Goal: Ask a question: Seek information or help from site administrators or community

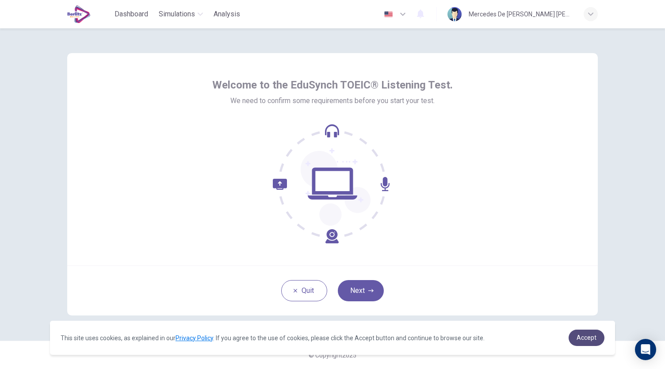
click at [590, 336] on span "Accept" at bounding box center [586, 337] width 20 height 7
click at [579, 337] on span "Accept" at bounding box center [586, 337] width 20 height 7
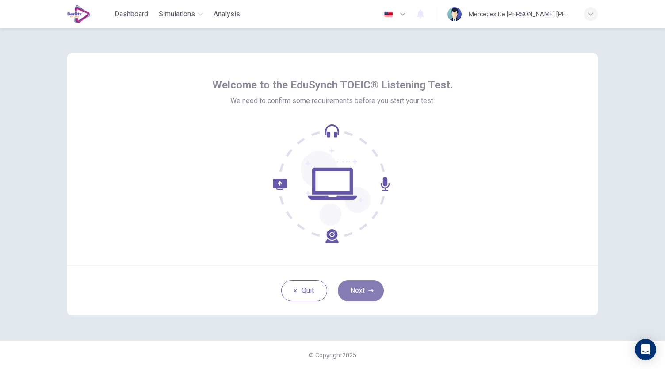
click at [366, 292] on button "Next" at bounding box center [361, 290] width 46 height 21
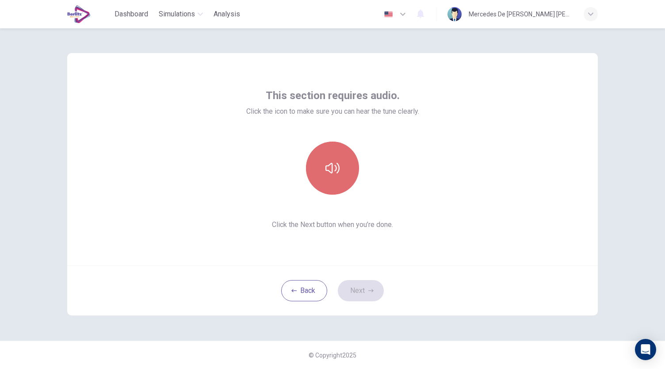
click at [340, 182] on button "button" at bounding box center [332, 167] width 53 height 53
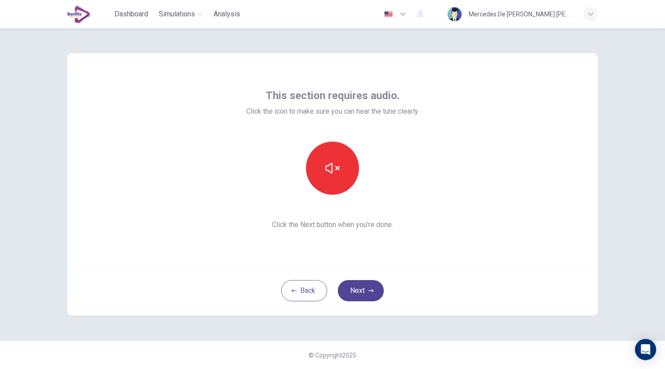
click at [362, 298] on button "Next" at bounding box center [361, 290] width 46 height 21
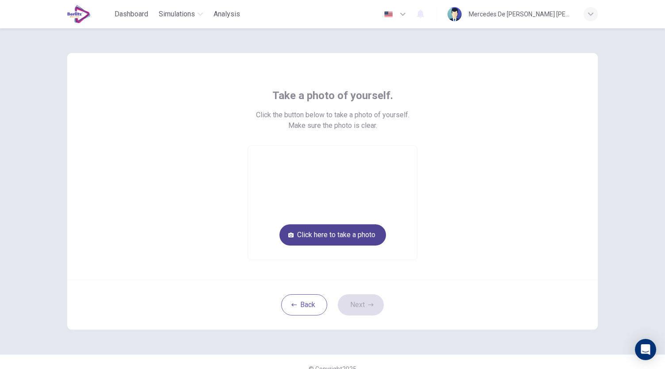
click at [359, 235] on button "Click here to take a photo" at bounding box center [332, 234] width 107 height 21
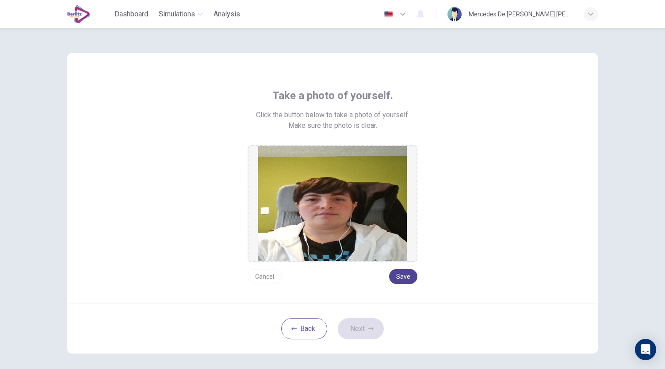
click at [401, 273] on button "Save" at bounding box center [403, 276] width 28 height 15
click at [400, 276] on button "Save" at bounding box center [403, 276] width 28 height 15
click at [362, 331] on button "Next" at bounding box center [361, 328] width 46 height 21
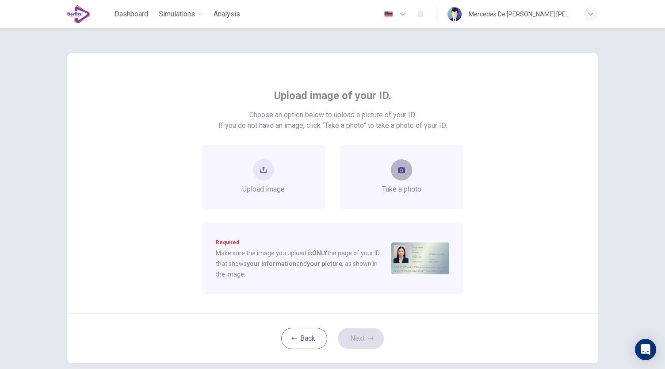
click at [400, 171] on icon "take photo" at bounding box center [401, 169] width 7 height 7
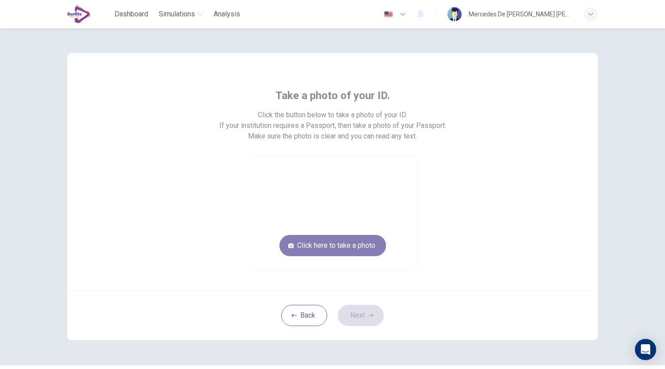
click at [370, 251] on button "Click here to take a photo" at bounding box center [332, 245] width 107 height 21
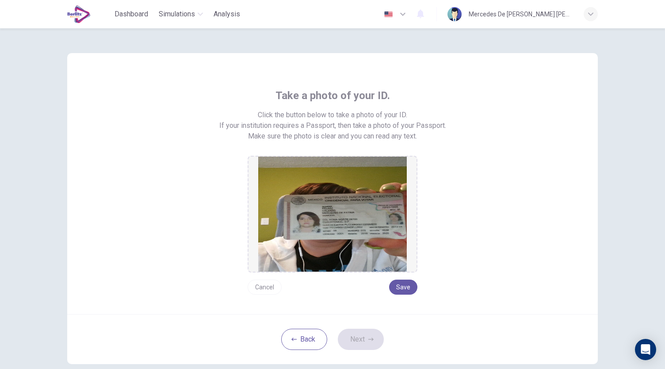
click at [268, 289] on button "Cancel" at bounding box center [265, 286] width 34 height 15
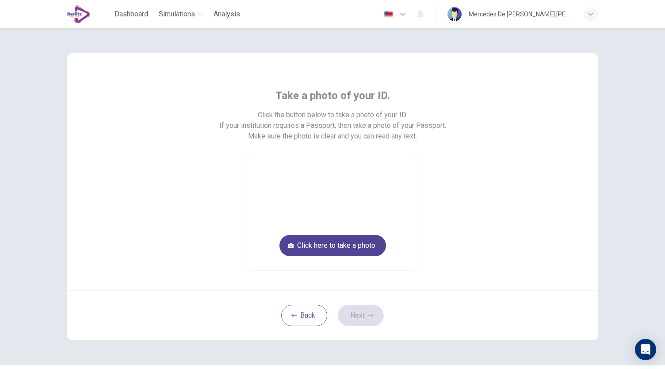
click at [311, 245] on button "Click here to take a photo" at bounding box center [332, 245] width 107 height 21
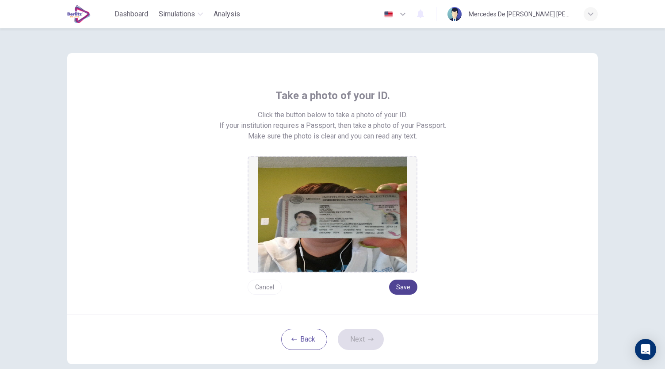
click at [406, 288] on button "Save" at bounding box center [403, 286] width 28 height 15
click at [372, 336] on button "Next" at bounding box center [361, 338] width 46 height 21
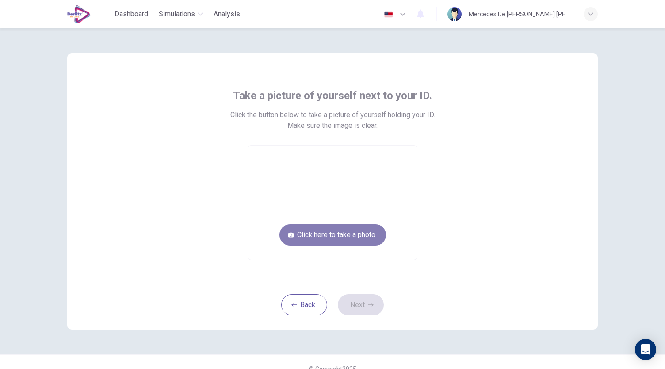
click at [366, 241] on button "Click here to take a photo" at bounding box center [332, 234] width 107 height 21
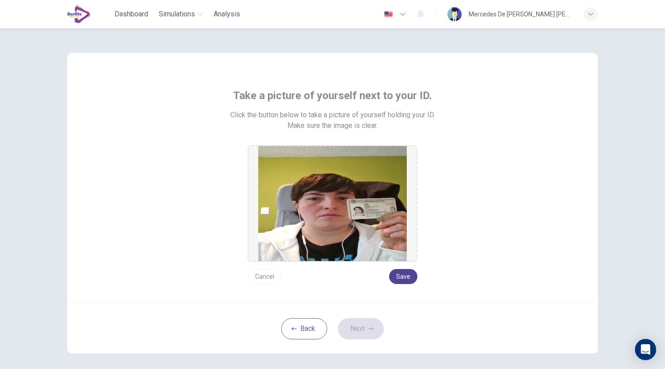
click at [395, 280] on button "Save" at bounding box center [403, 276] width 28 height 15
click at [363, 328] on button "Next" at bounding box center [361, 328] width 46 height 21
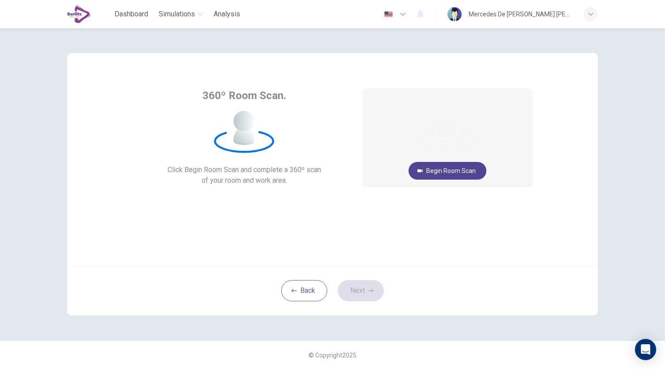
click at [458, 170] on button "Begin Room Scan" at bounding box center [447, 171] width 78 height 18
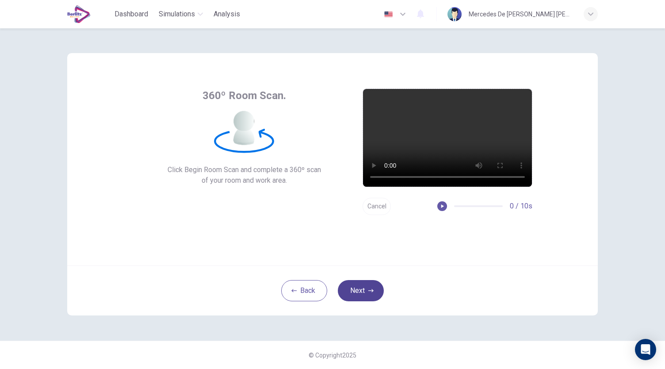
click at [364, 294] on button "Next" at bounding box center [361, 290] width 46 height 21
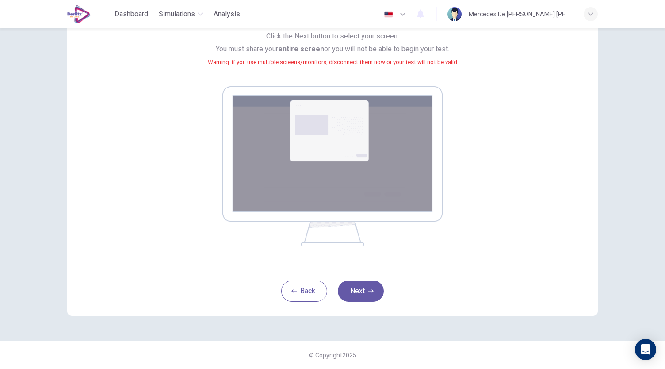
scroll to position [46, 0]
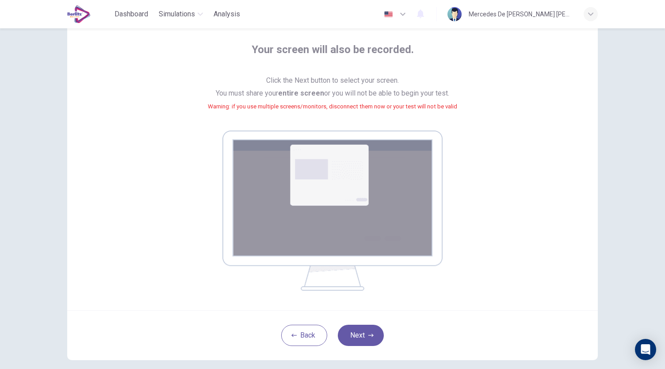
click at [324, 186] on img at bounding box center [332, 210] width 220 height 160
click at [370, 337] on icon "button" at bounding box center [370, 334] width 5 height 5
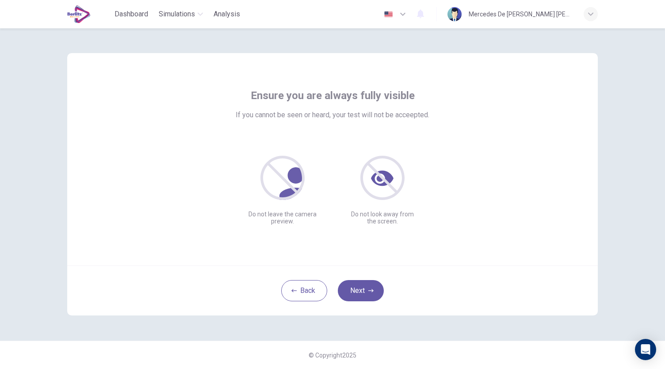
scroll to position [0, 0]
click at [369, 289] on icon "button" at bounding box center [370, 290] width 5 height 5
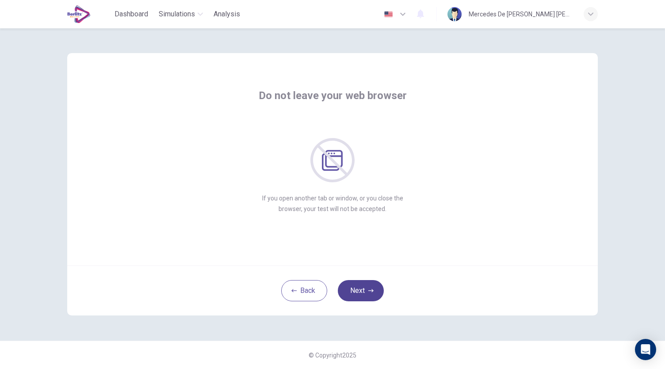
click at [368, 291] on icon "button" at bounding box center [370, 290] width 5 height 5
click at [372, 295] on button "Next" at bounding box center [361, 290] width 46 height 21
click at [369, 291] on icon "button" at bounding box center [370, 290] width 5 height 5
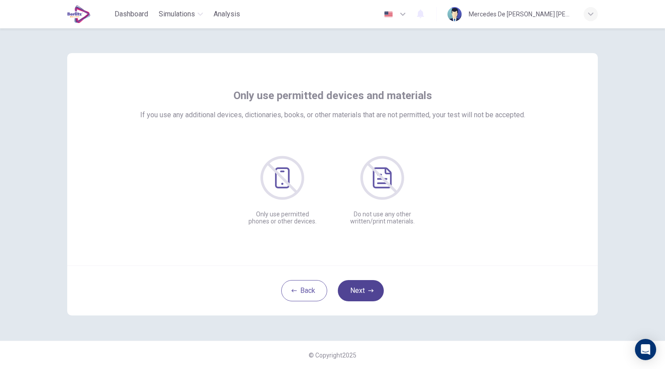
click at [369, 291] on icon "button" at bounding box center [370, 290] width 5 height 5
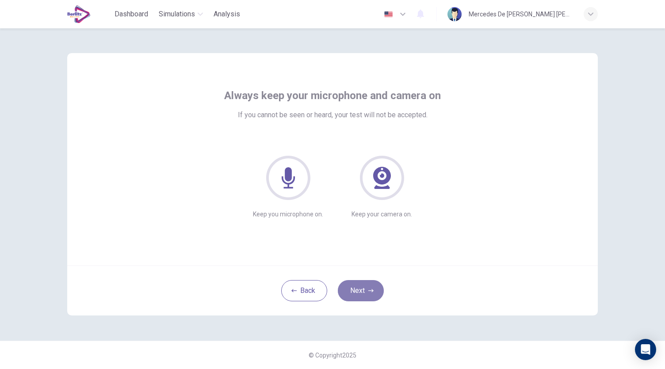
click at [366, 293] on button "Next" at bounding box center [361, 290] width 46 height 21
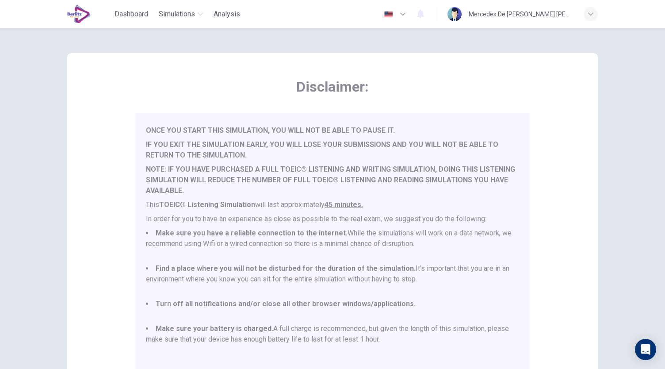
scroll to position [123, 0]
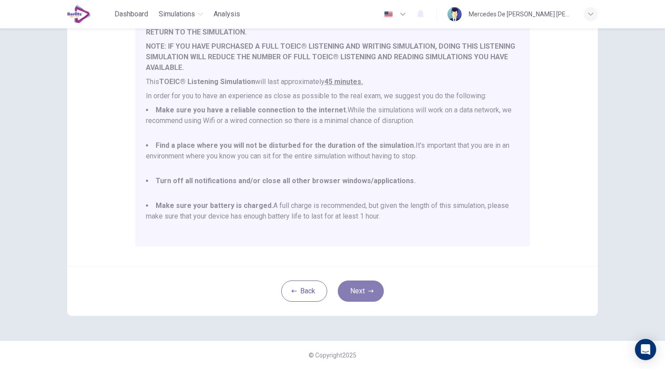
click at [362, 290] on button "Next" at bounding box center [361, 290] width 46 height 21
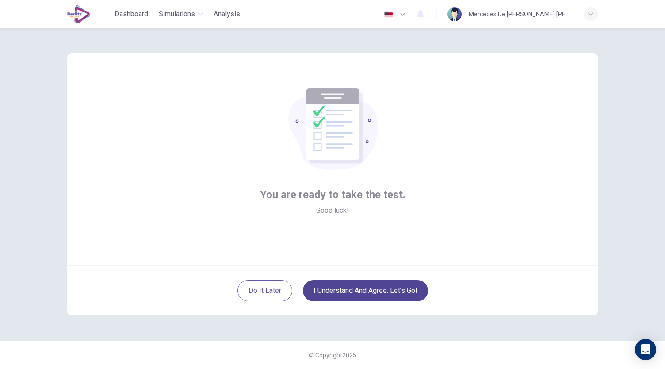
click at [364, 297] on button "I understand and agree. Let’s go!" at bounding box center [365, 290] width 125 height 21
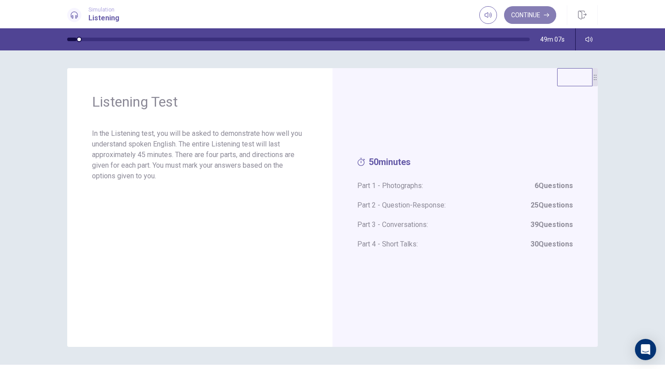
click at [540, 15] on button "Continue" at bounding box center [530, 15] width 52 height 18
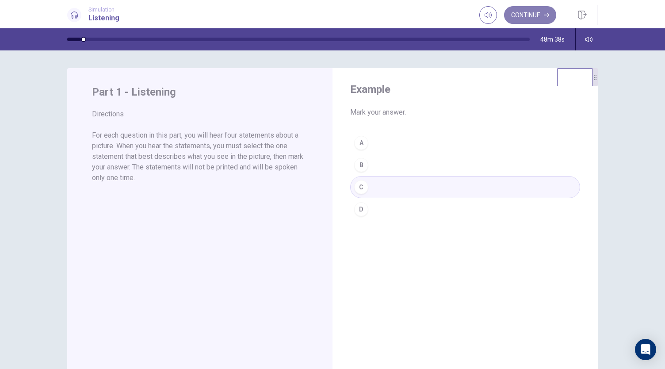
click at [534, 19] on button "Continue" at bounding box center [530, 15] width 52 height 18
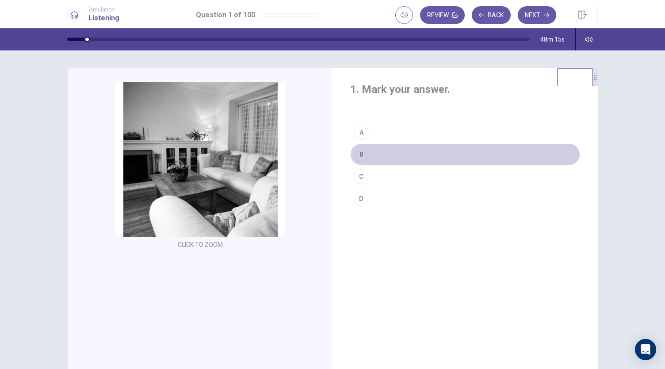
click at [361, 157] on div "B" at bounding box center [361, 154] width 14 height 14
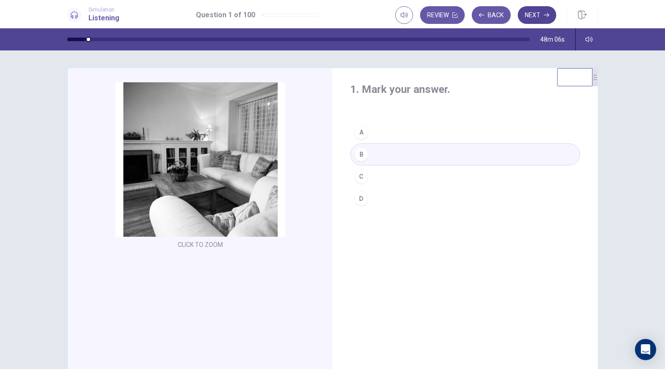
click at [529, 14] on button "Next" at bounding box center [537, 15] width 38 height 18
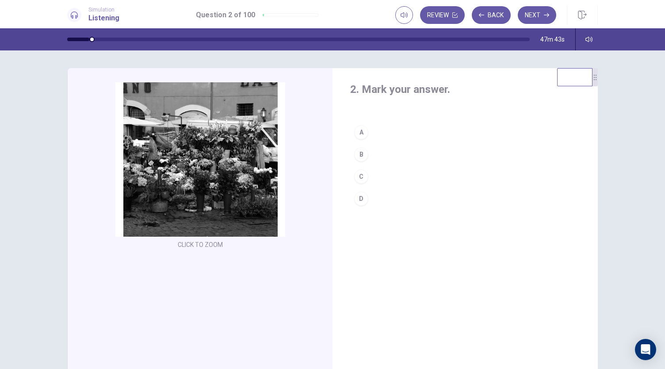
click at [359, 157] on div "B" at bounding box center [361, 154] width 14 height 14
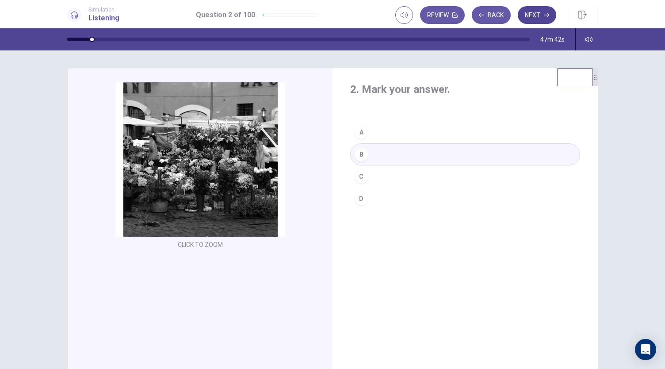
click at [540, 15] on button "Next" at bounding box center [537, 15] width 38 height 18
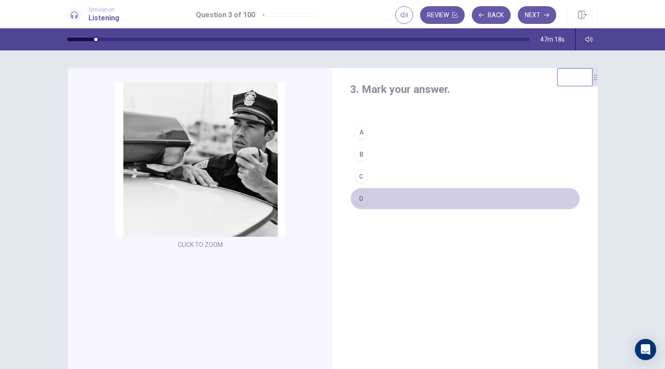
click at [359, 202] on div "D" at bounding box center [361, 198] width 14 height 14
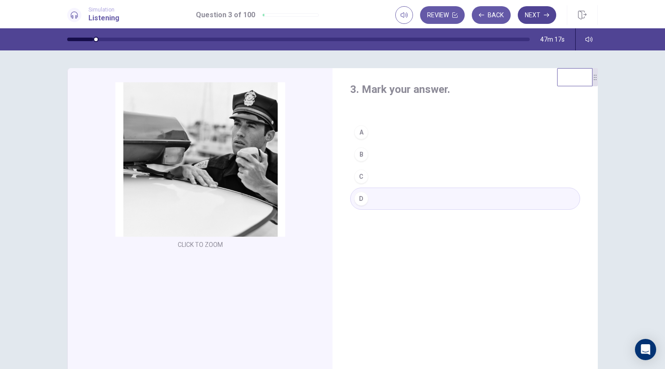
click at [533, 14] on button "Next" at bounding box center [537, 15] width 38 height 18
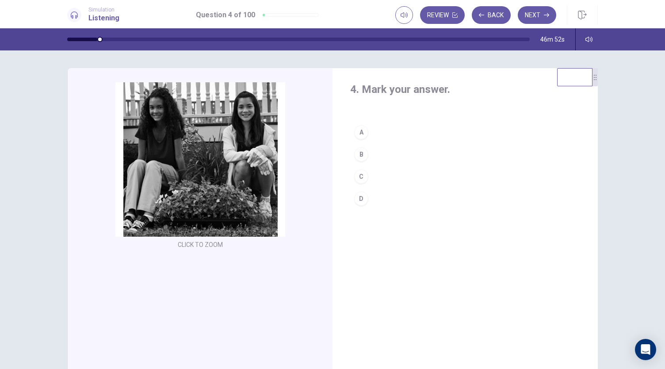
click at [362, 157] on div "B" at bounding box center [361, 154] width 14 height 14
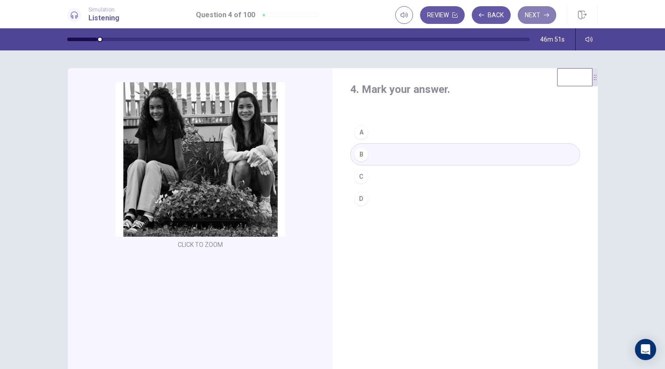
click at [538, 14] on button "Next" at bounding box center [537, 15] width 38 height 18
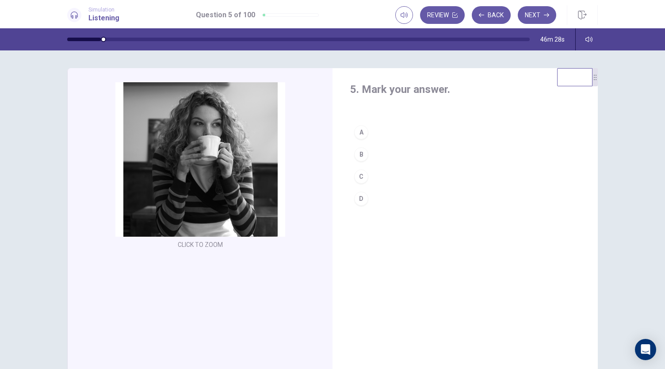
click at [358, 134] on div "A" at bounding box center [361, 132] width 14 height 14
click at [537, 17] on button "Next" at bounding box center [537, 15] width 38 height 18
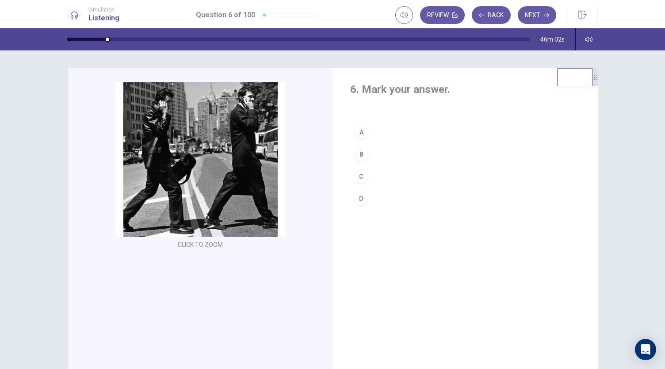
click at [361, 157] on div "B" at bounding box center [361, 154] width 14 height 14
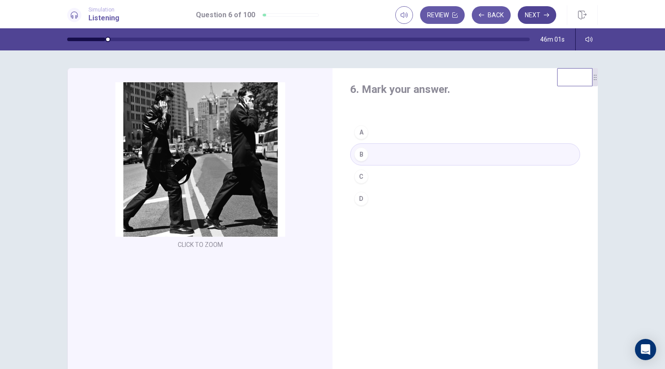
click at [535, 14] on button "Next" at bounding box center [537, 15] width 38 height 18
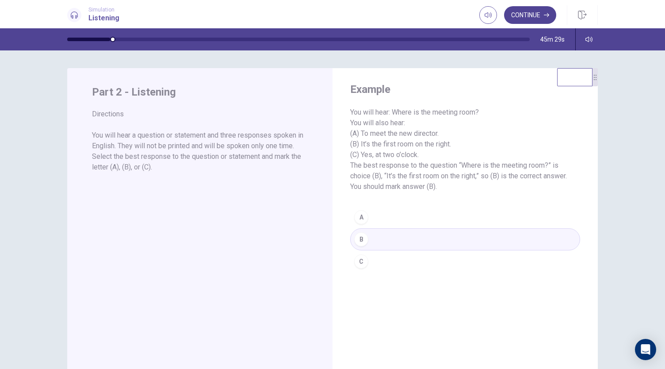
click at [540, 19] on button "Continue" at bounding box center [530, 15] width 52 height 18
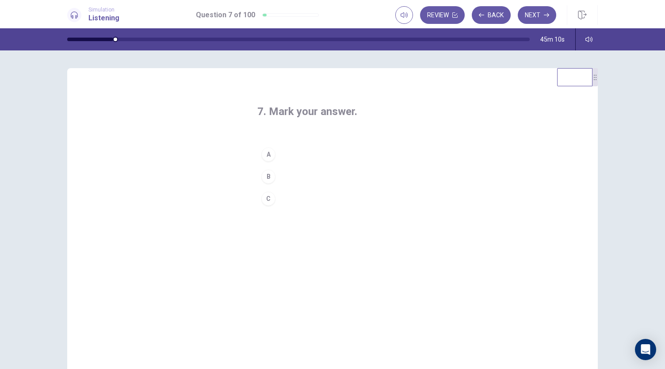
click at [266, 156] on div "A" at bounding box center [268, 154] width 14 height 14
click at [543, 13] on button "Next" at bounding box center [537, 15] width 38 height 18
click at [270, 200] on div "C" at bounding box center [268, 198] width 14 height 14
click at [544, 16] on icon "button" at bounding box center [546, 14] width 5 height 5
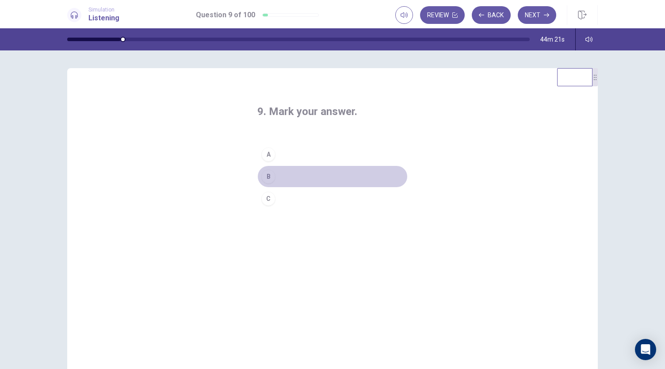
click at [266, 179] on div "B" at bounding box center [268, 176] width 14 height 14
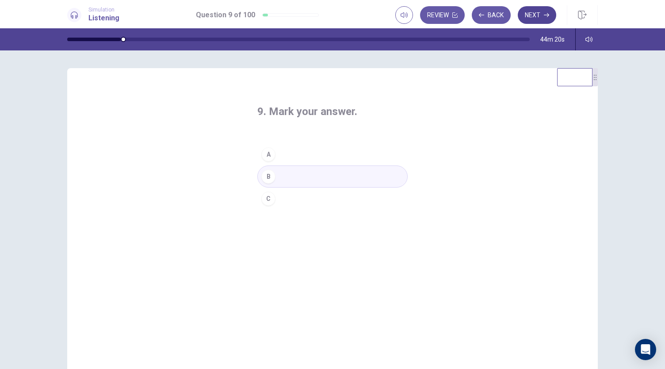
click at [542, 17] on button "Next" at bounding box center [537, 15] width 38 height 18
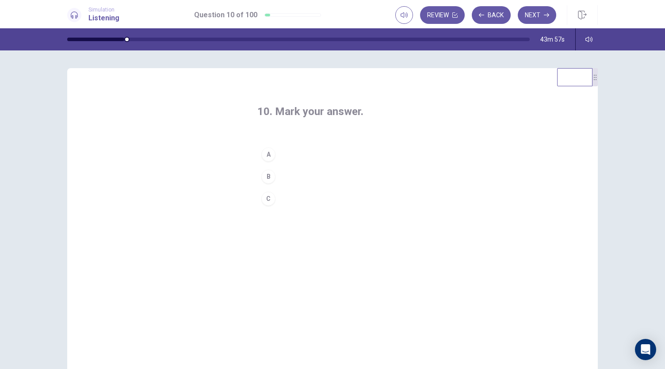
click at [267, 179] on div "B" at bounding box center [268, 176] width 14 height 14
click at [534, 16] on button "Next" at bounding box center [537, 15] width 38 height 18
click at [269, 201] on div "C" at bounding box center [268, 198] width 14 height 14
click at [548, 18] on button "Next" at bounding box center [537, 15] width 38 height 18
click at [269, 200] on div "C" at bounding box center [268, 198] width 14 height 14
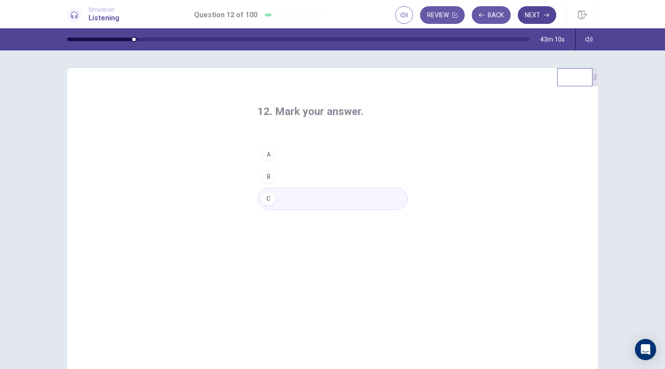
click at [541, 16] on button "Next" at bounding box center [537, 15] width 38 height 18
click at [270, 154] on div "A" at bounding box center [268, 154] width 14 height 14
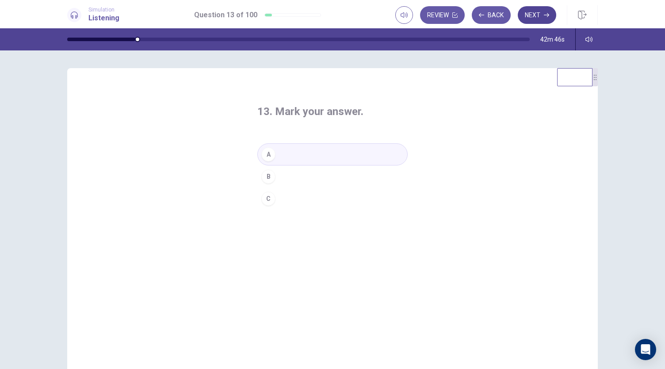
click at [545, 11] on button "Next" at bounding box center [537, 15] width 38 height 18
click at [266, 198] on div "C" at bounding box center [268, 198] width 14 height 14
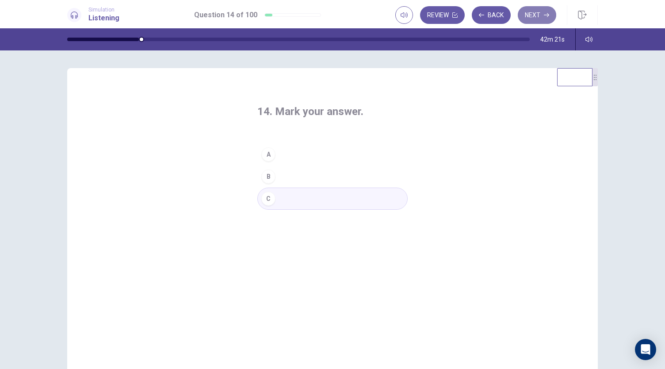
click at [534, 17] on button "Next" at bounding box center [537, 15] width 38 height 18
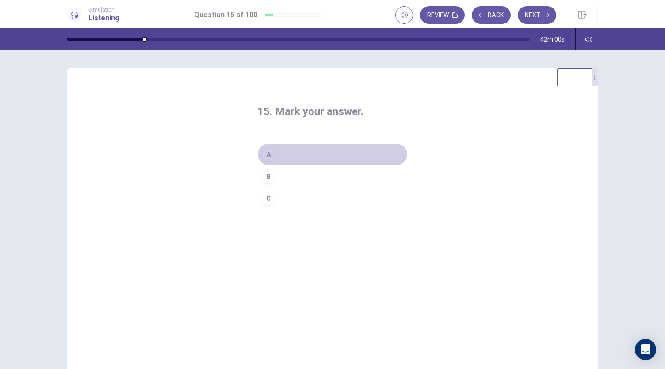
click at [272, 153] on div "A" at bounding box center [268, 154] width 14 height 14
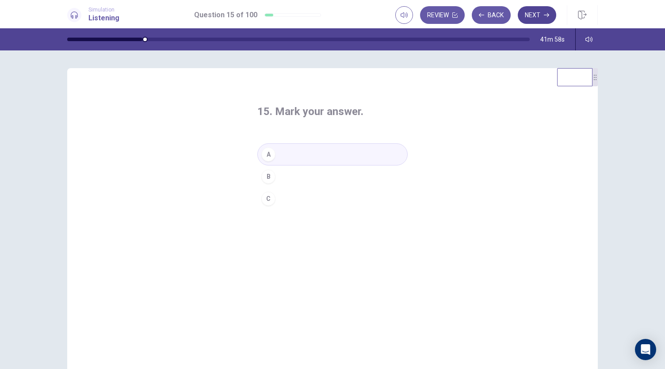
click at [545, 16] on icon "button" at bounding box center [546, 14] width 5 height 5
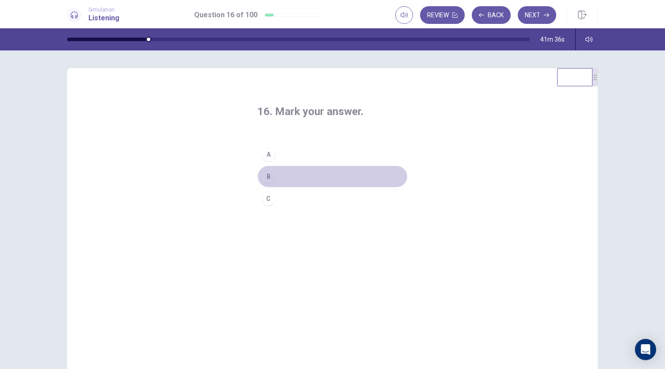
click at [272, 176] on div "B" at bounding box center [268, 176] width 14 height 14
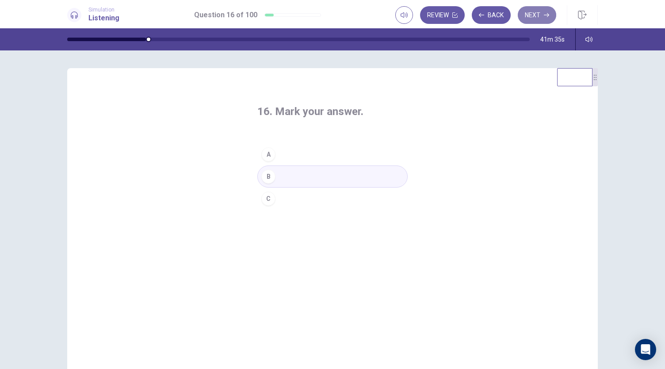
click at [541, 18] on button "Next" at bounding box center [537, 15] width 38 height 18
click at [282, 156] on button "A" at bounding box center [332, 154] width 150 height 22
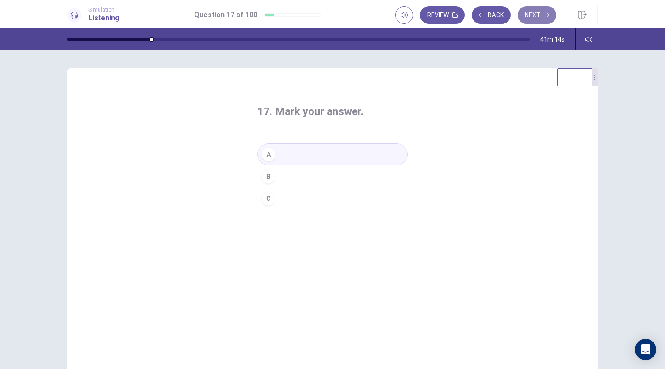
click at [547, 18] on button "Next" at bounding box center [537, 15] width 38 height 18
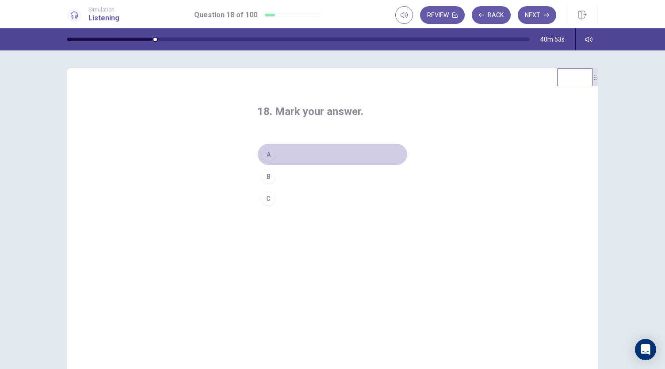
click at [280, 154] on button "A" at bounding box center [332, 154] width 150 height 22
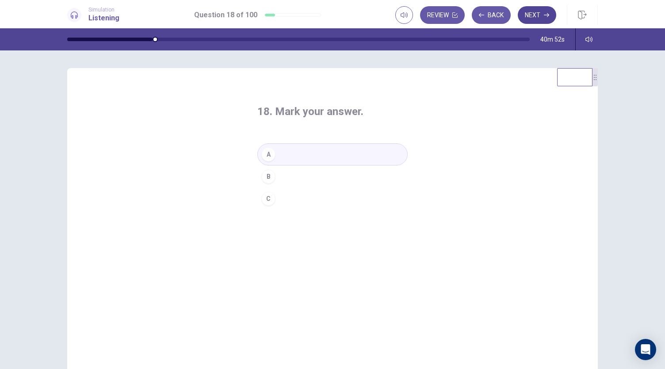
click at [527, 22] on button "Next" at bounding box center [537, 15] width 38 height 18
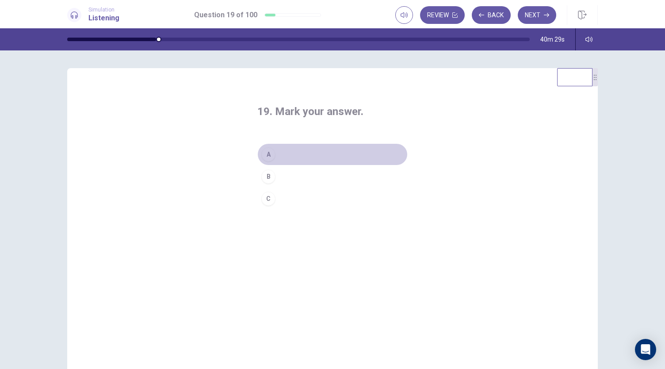
click at [279, 152] on button "A" at bounding box center [332, 154] width 150 height 22
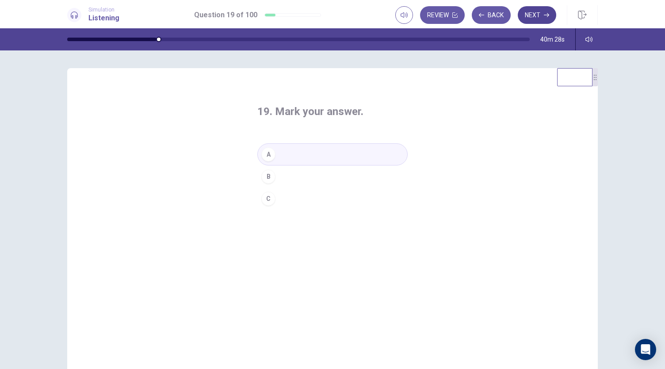
click at [535, 15] on button "Next" at bounding box center [537, 15] width 38 height 18
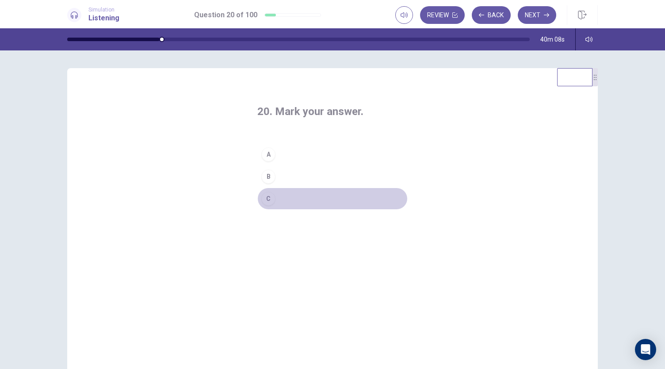
click at [280, 198] on button "C" at bounding box center [332, 198] width 150 height 22
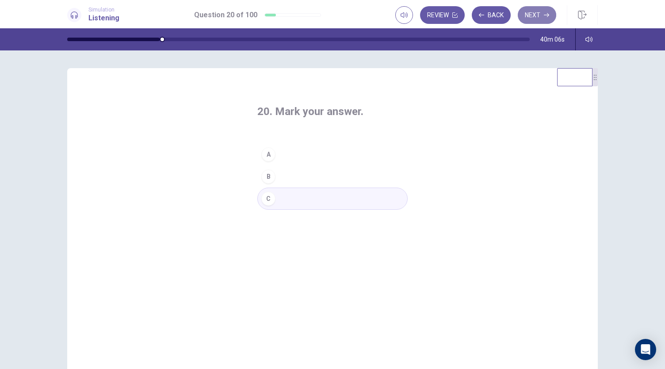
click at [537, 19] on button "Next" at bounding box center [537, 15] width 38 height 18
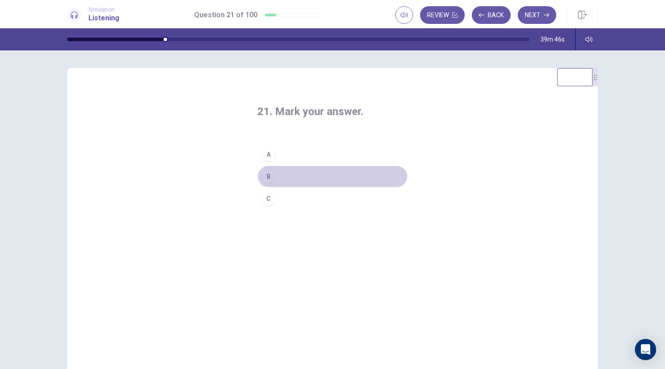
click at [272, 176] on div "B" at bounding box center [268, 176] width 14 height 14
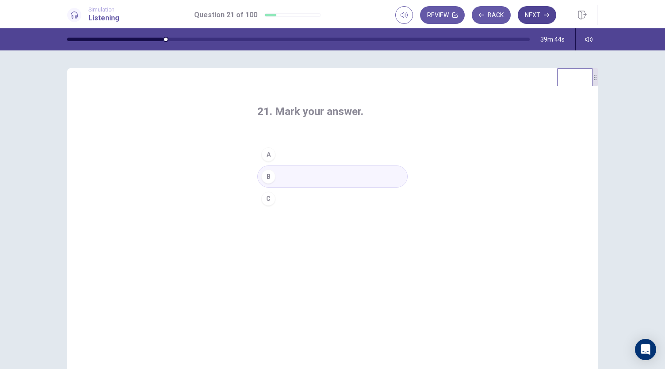
click at [528, 17] on button "Next" at bounding box center [537, 15] width 38 height 18
click at [269, 176] on div "B" at bounding box center [268, 176] width 14 height 14
click at [539, 17] on button "Next" at bounding box center [537, 15] width 38 height 18
click at [269, 175] on div "B" at bounding box center [268, 176] width 14 height 14
click at [552, 13] on button "Next" at bounding box center [537, 15] width 38 height 18
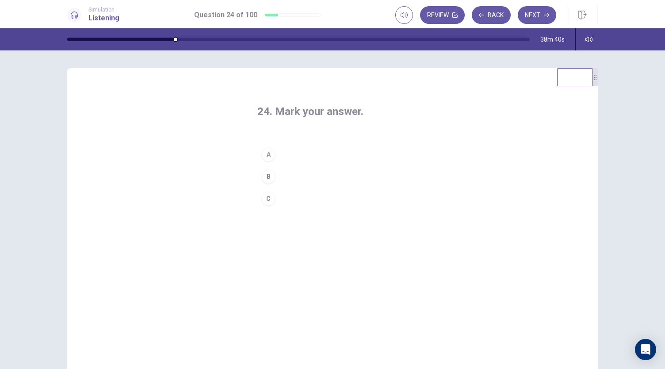
click at [269, 176] on div "B" at bounding box center [268, 176] width 14 height 14
click at [531, 15] on button "Next" at bounding box center [537, 15] width 38 height 18
click at [267, 177] on div "B" at bounding box center [268, 176] width 14 height 14
click at [537, 15] on button "Next" at bounding box center [537, 15] width 38 height 18
click at [268, 154] on div "A" at bounding box center [268, 154] width 14 height 14
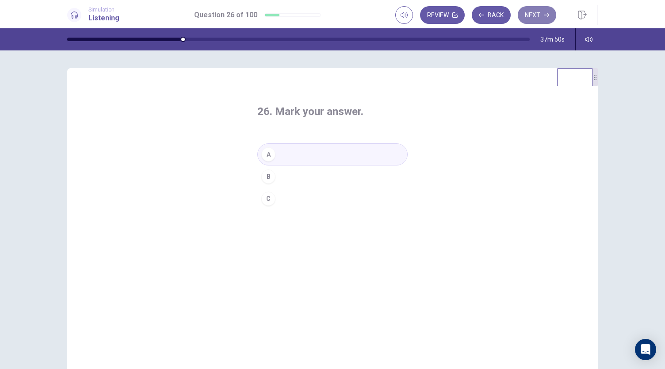
click at [527, 20] on button "Next" at bounding box center [537, 15] width 38 height 18
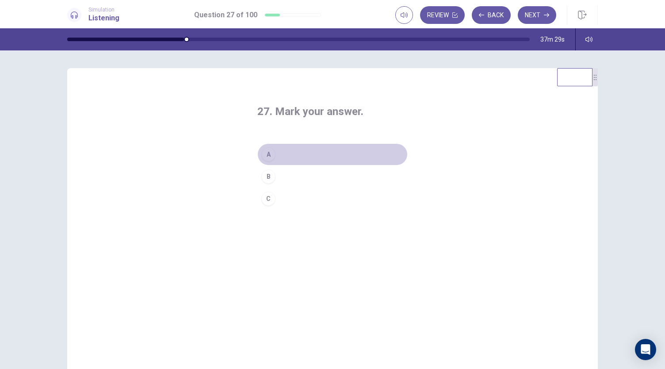
click at [269, 156] on div "A" at bounding box center [268, 154] width 14 height 14
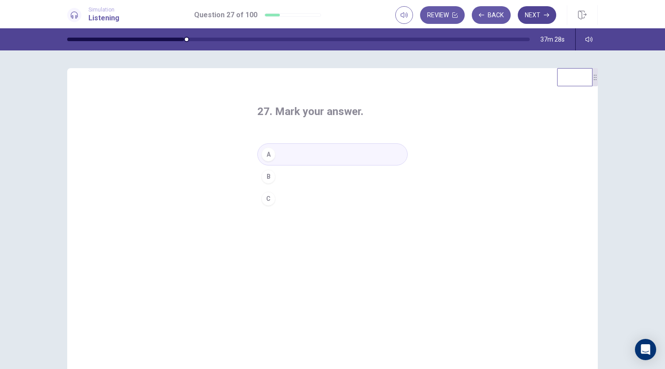
click at [537, 18] on button "Next" at bounding box center [537, 15] width 38 height 18
click at [269, 178] on div "B" at bounding box center [268, 176] width 14 height 14
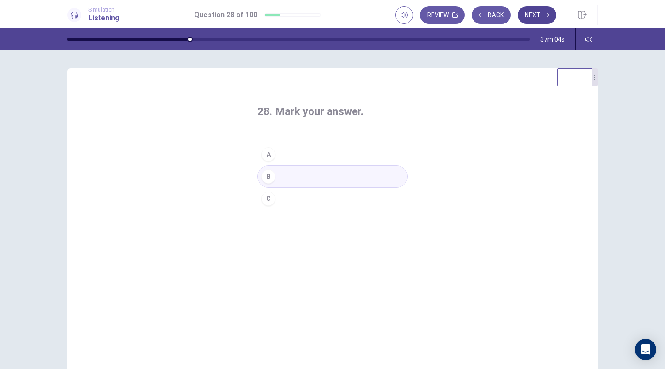
click at [547, 12] on icon "button" at bounding box center [546, 14] width 5 height 5
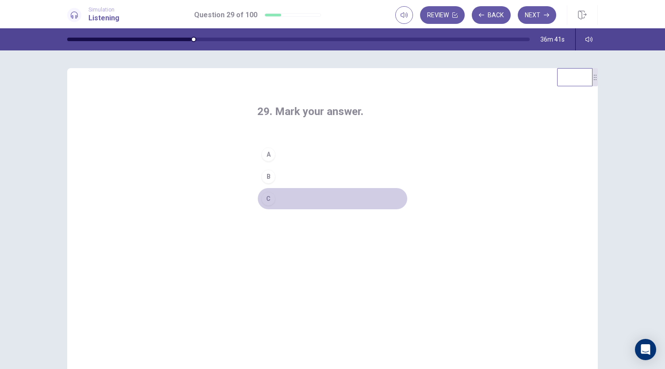
click at [269, 197] on div "C" at bounding box center [268, 198] width 14 height 14
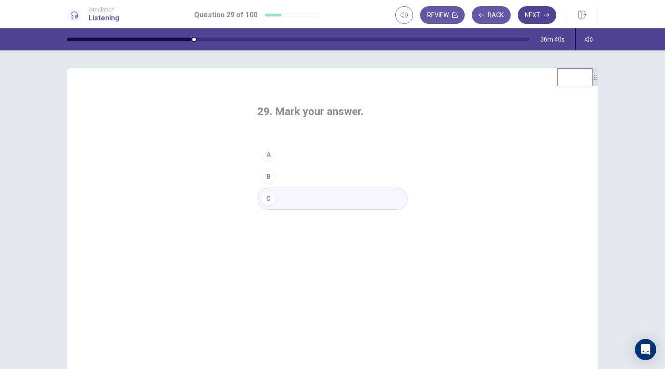
click at [533, 10] on button "Next" at bounding box center [537, 15] width 38 height 18
click at [269, 156] on div "A" at bounding box center [268, 154] width 14 height 14
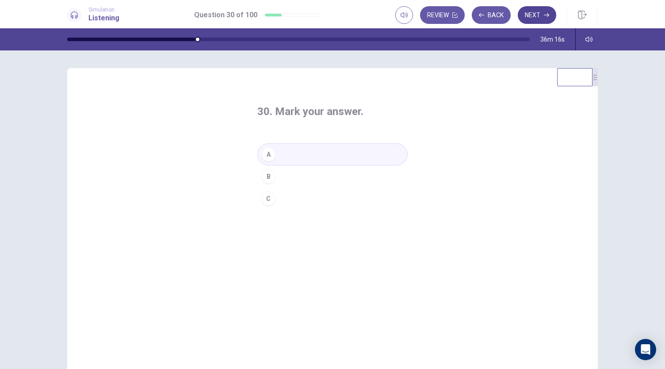
click at [548, 19] on button "Next" at bounding box center [537, 15] width 38 height 18
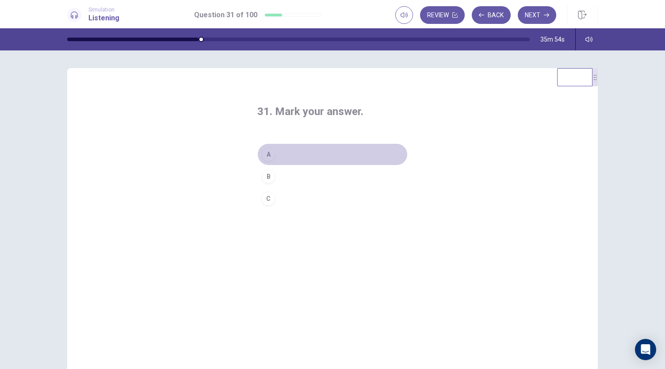
click at [269, 154] on div "A" at bounding box center [268, 154] width 14 height 14
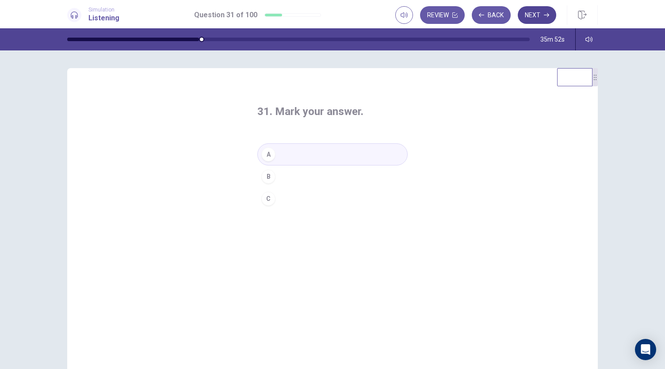
click at [548, 15] on icon "button" at bounding box center [546, 15] width 5 height 4
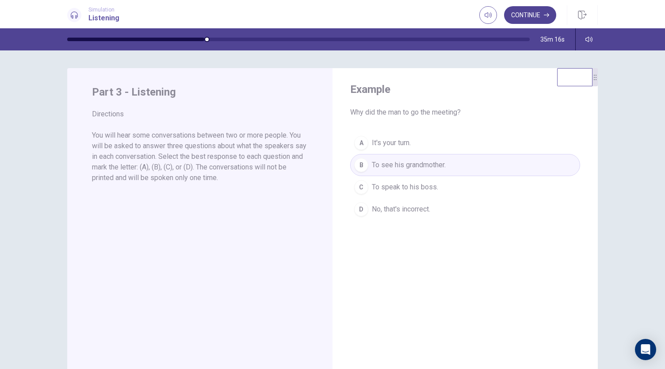
click at [529, 15] on button "Continue" at bounding box center [530, 15] width 52 height 18
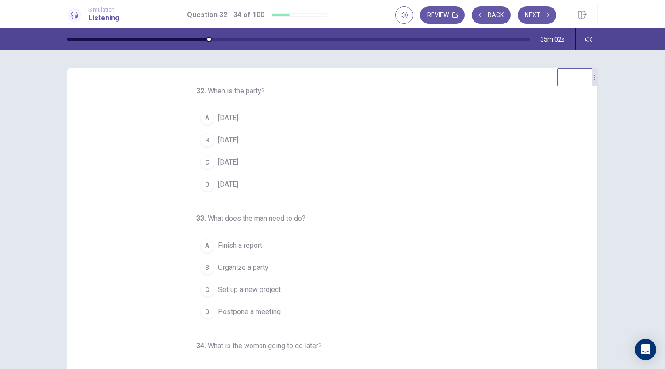
click at [259, 141] on button "B [DATE]" at bounding box center [327, 140] width 262 height 22
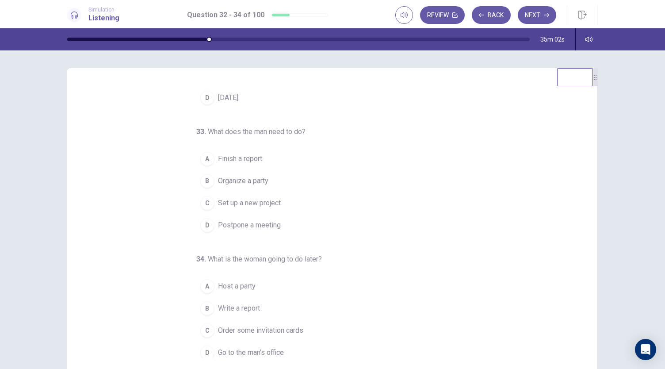
scroll to position [88, 0]
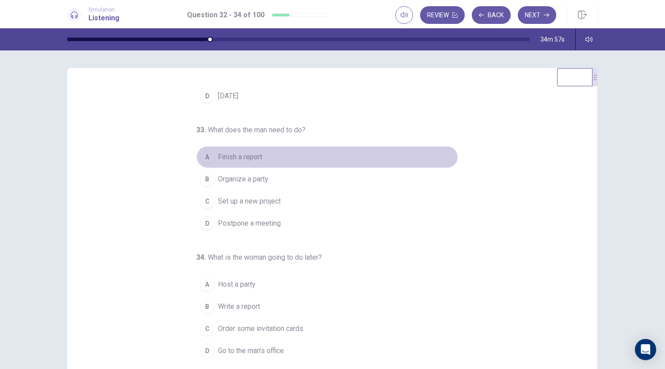
click at [263, 154] on button "A Finish a report" at bounding box center [327, 157] width 262 height 22
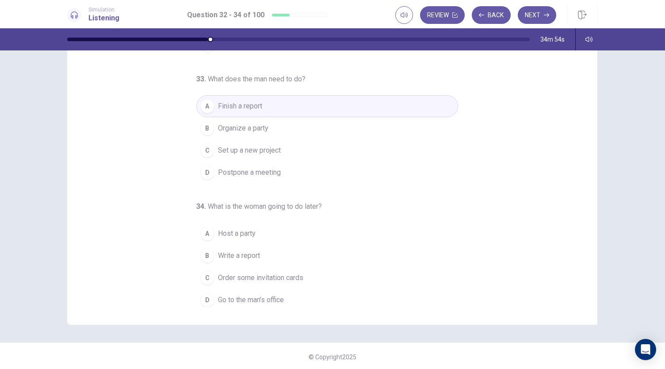
scroll to position [53, 0]
click at [275, 295] on span "Go to the man’s office" at bounding box center [251, 298] width 66 height 11
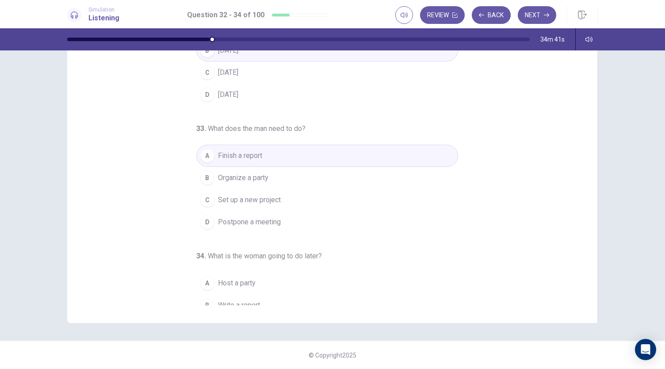
scroll to position [0, 0]
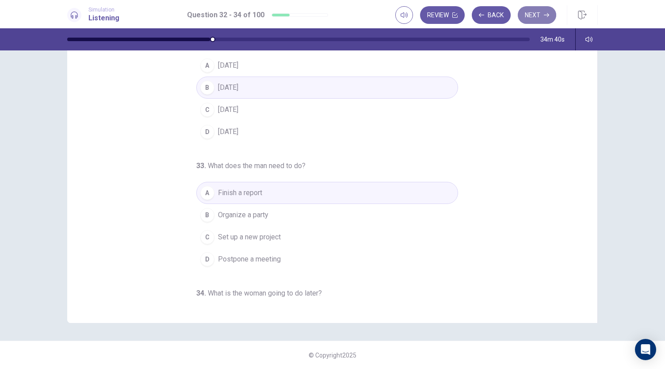
click at [539, 18] on button "Next" at bounding box center [537, 15] width 38 height 18
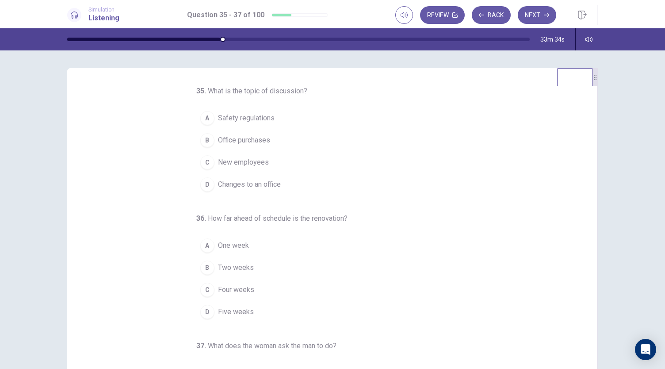
click at [260, 182] on span "Changes to an office" at bounding box center [249, 184] width 63 height 11
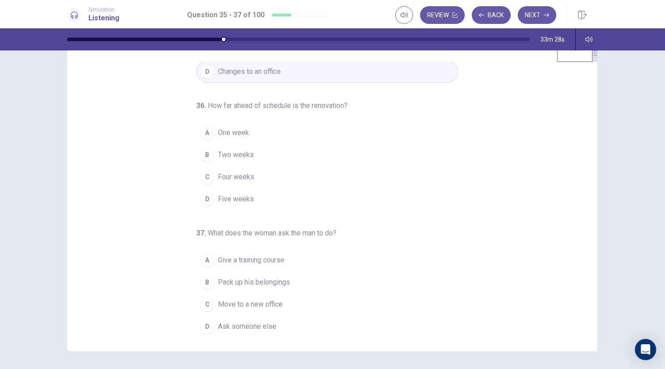
scroll to position [44, 0]
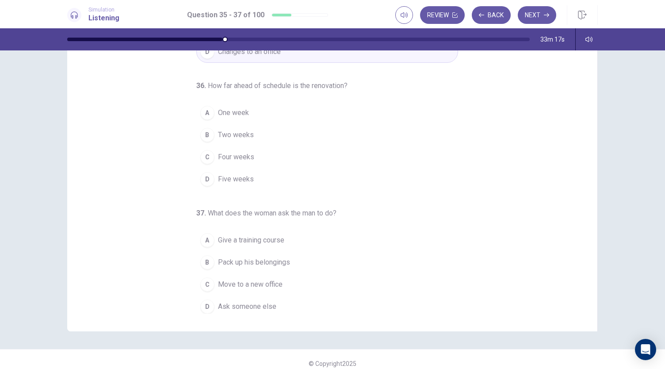
click at [242, 111] on span "One week" at bounding box center [233, 112] width 31 height 11
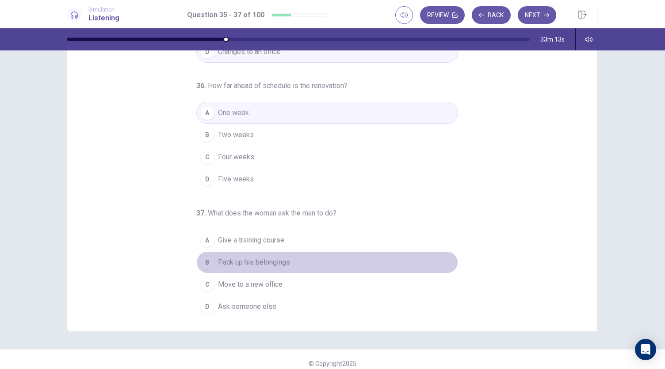
click at [273, 259] on span "Pack up his belongings" at bounding box center [254, 262] width 72 height 11
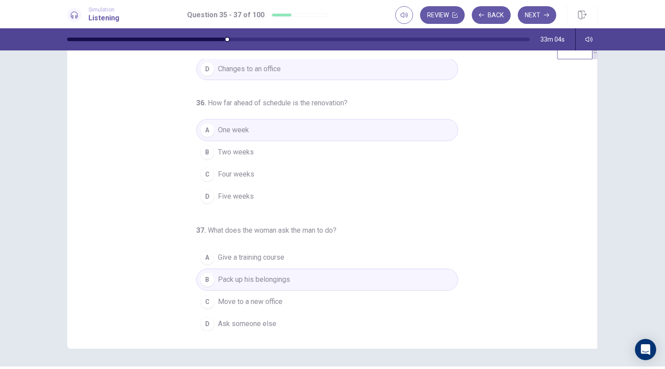
scroll to position [53, 0]
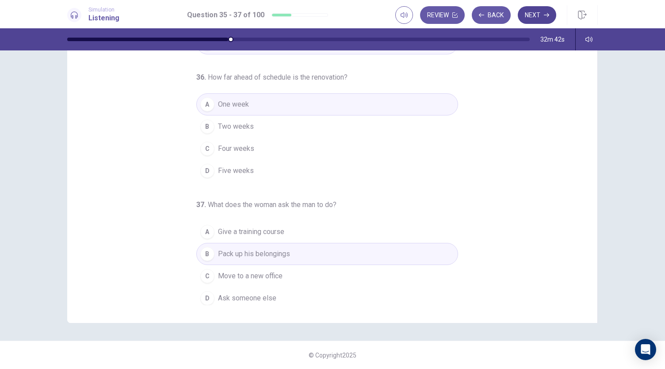
click at [538, 16] on button "Next" at bounding box center [537, 15] width 38 height 18
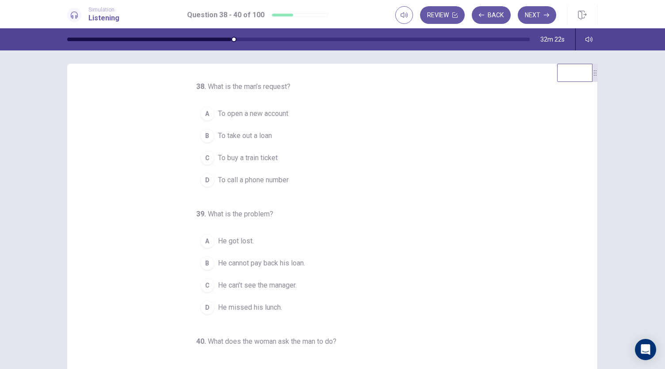
scroll to position [0, 0]
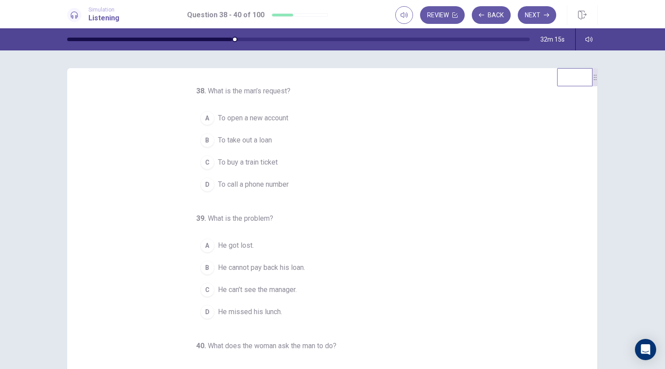
click at [270, 139] on button "B To take out a loan" at bounding box center [327, 140] width 262 height 22
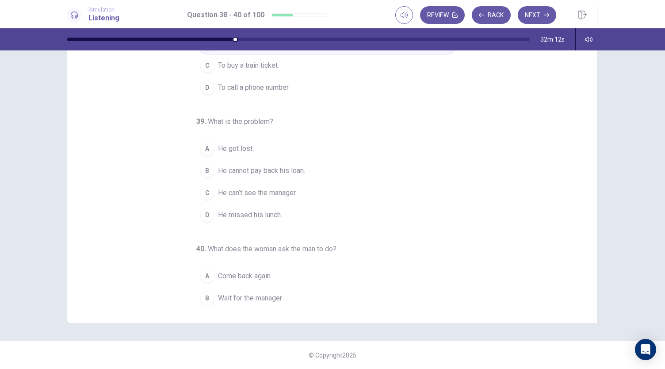
scroll to position [88, 0]
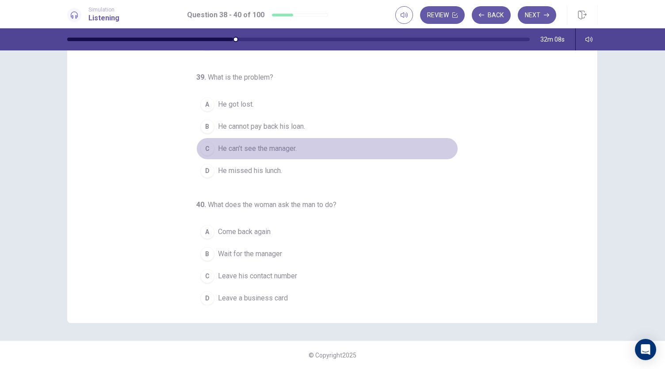
click at [267, 148] on span "He can’t see the manager." at bounding box center [257, 148] width 79 height 11
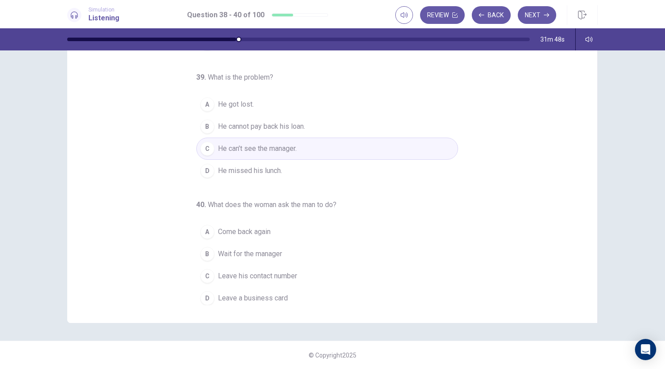
click at [290, 273] on span "Leave his contact number" at bounding box center [257, 276] width 79 height 11
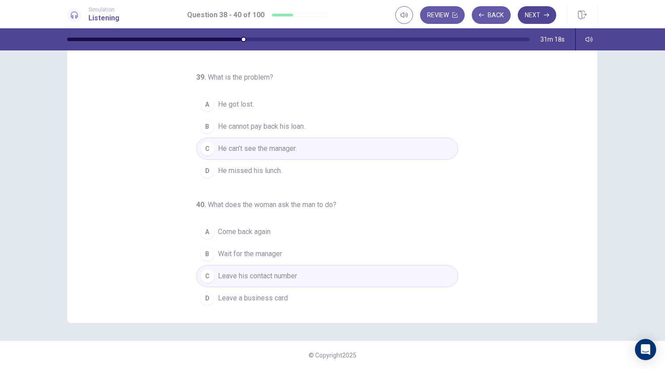
click at [532, 15] on button "Next" at bounding box center [537, 15] width 38 height 18
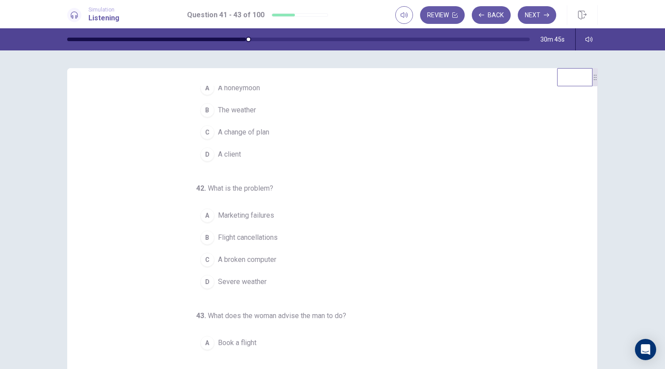
scroll to position [44, 0]
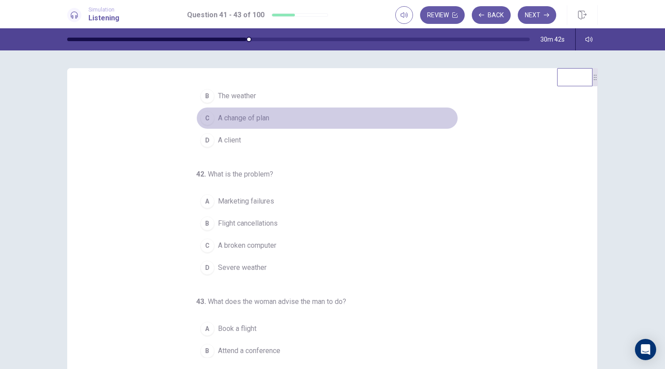
click at [264, 120] on span "A change of plan" at bounding box center [243, 118] width 51 height 11
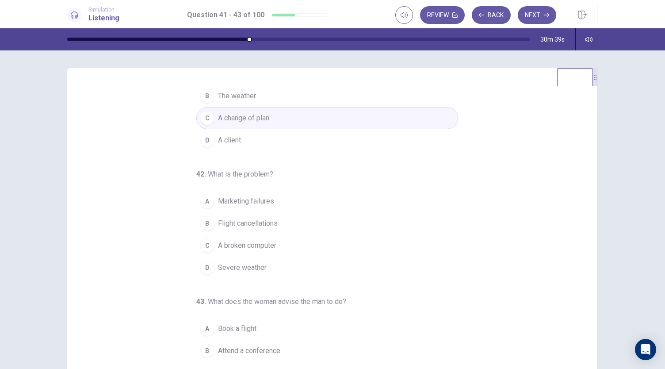
click at [286, 222] on button "B Flight cancellations" at bounding box center [327, 223] width 262 height 22
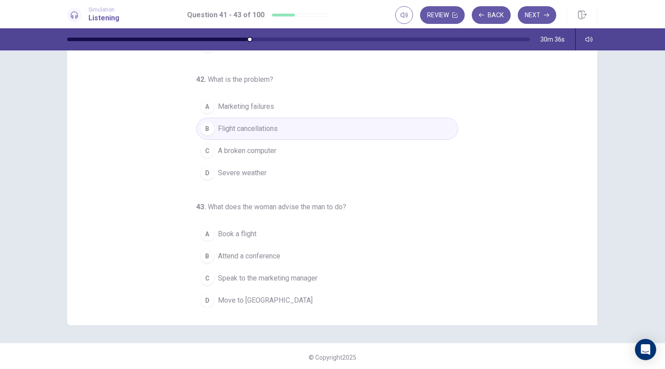
scroll to position [53, 0]
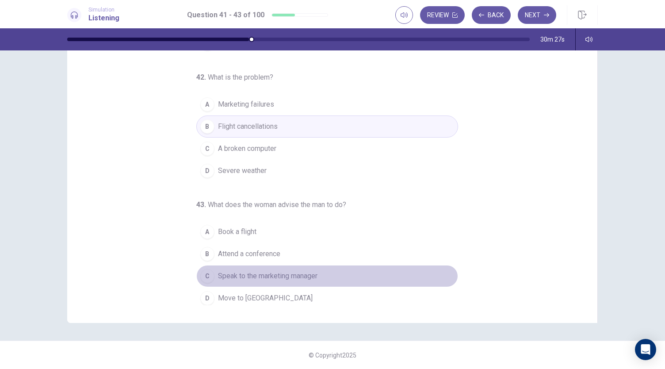
click at [293, 273] on span "Speak to the marketing manager" at bounding box center [267, 276] width 99 height 11
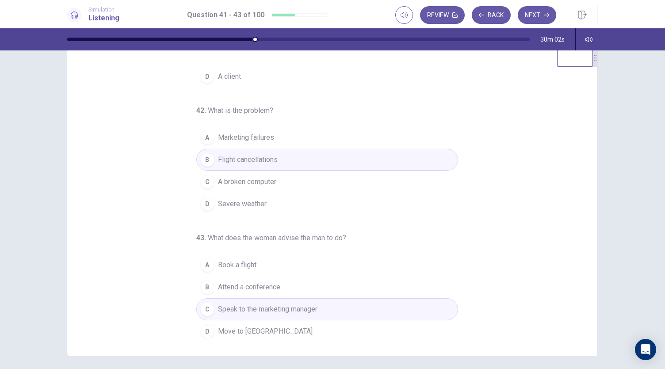
scroll to position [0, 0]
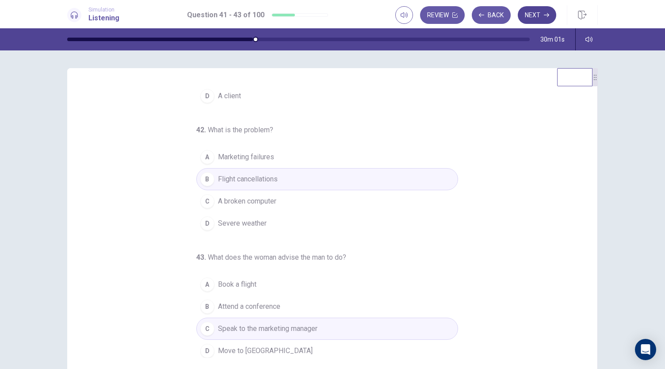
click at [543, 14] on button "Next" at bounding box center [537, 15] width 38 height 18
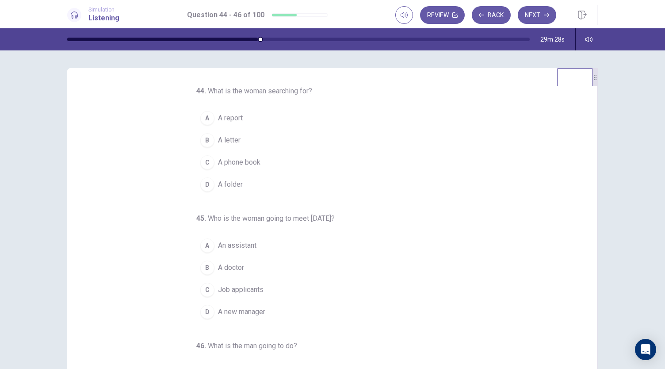
click at [236, 183] on span "A folder" at bounding box center [230, 184] width 25 height 11
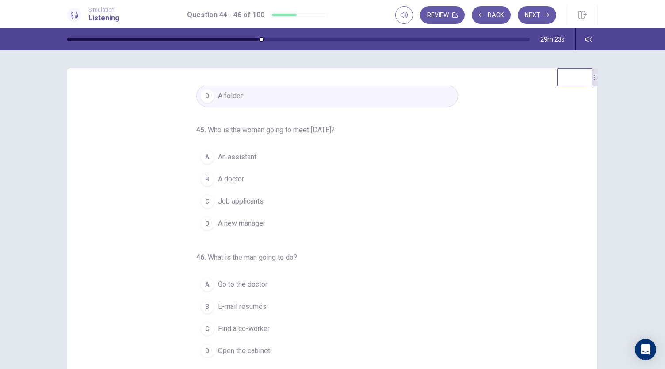
scroll to position [44, 0]
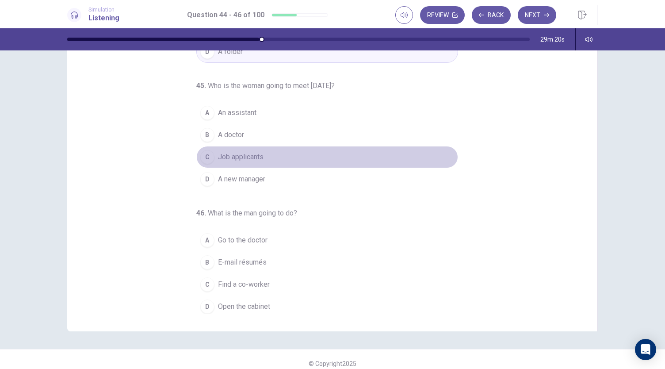
click at [260, 155] on button "C Job applicants" at bounding box center [327, 157] width 262 height 22
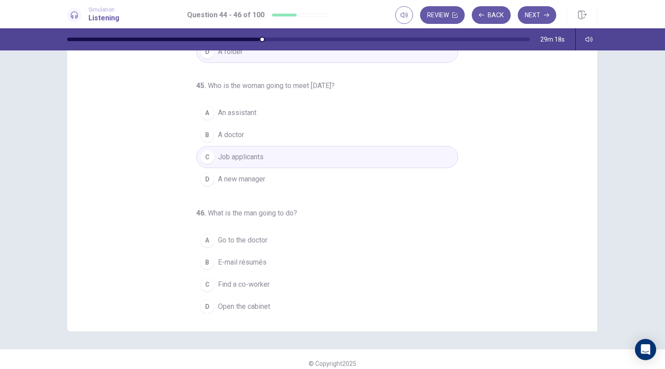
scroll to position [53, 0]
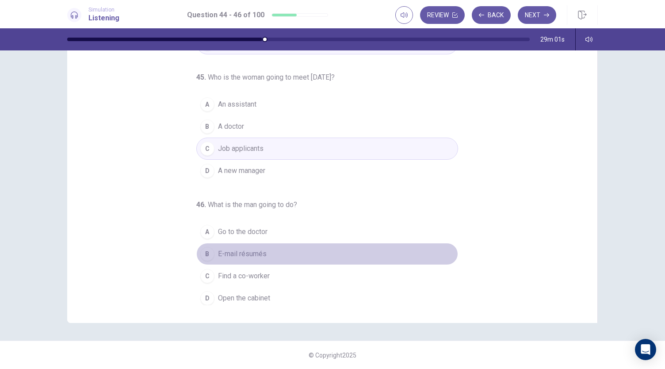
click at [251, 252] on span "E-mail résumés" at bounding box center [242, 253] width 49 height 11
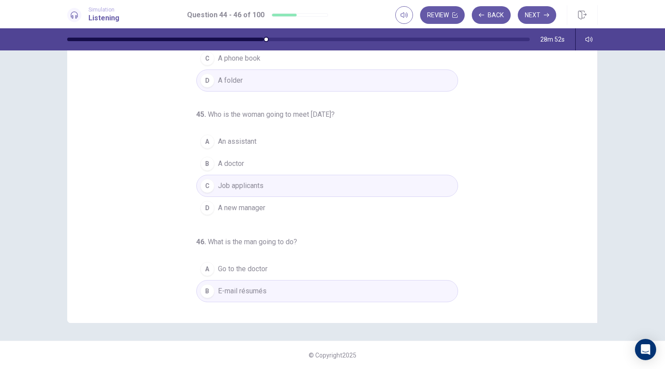
scroll to position [88, 0]
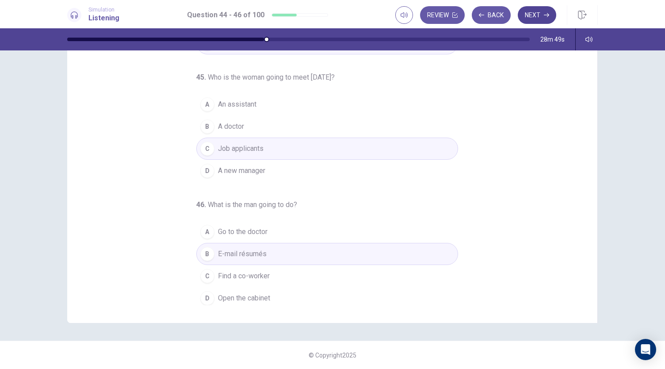
click at [530, 18] on button "Next" at bounding box center [537, 15] width 38 height 18
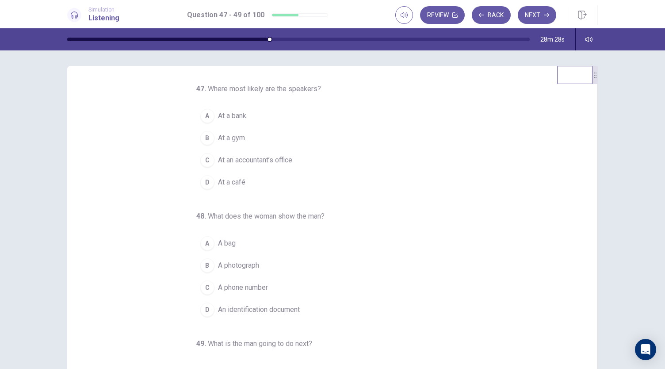
scroll to position [0, 0]
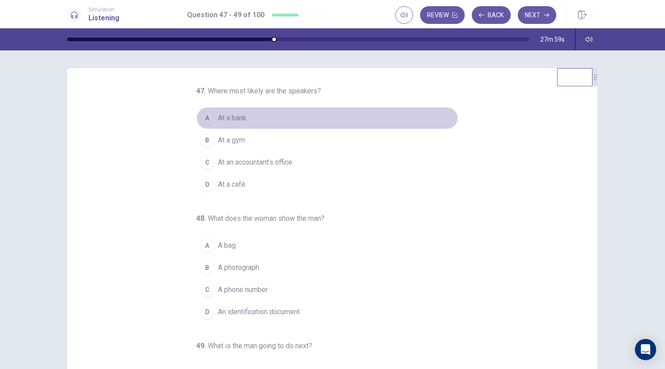
click at [261, 114] on button "A At a bank" at bounding box center [327, 118] width 262 height 22
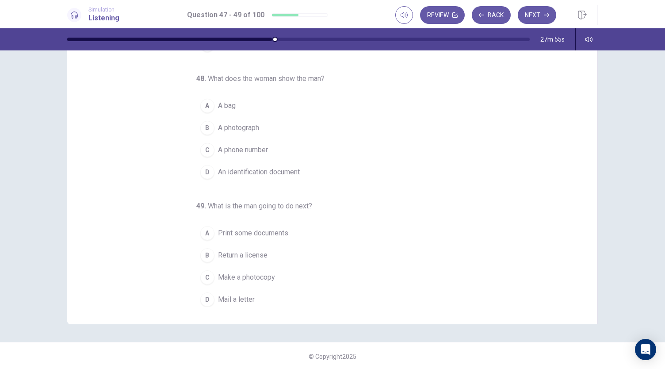
scroll to position [53, 0]
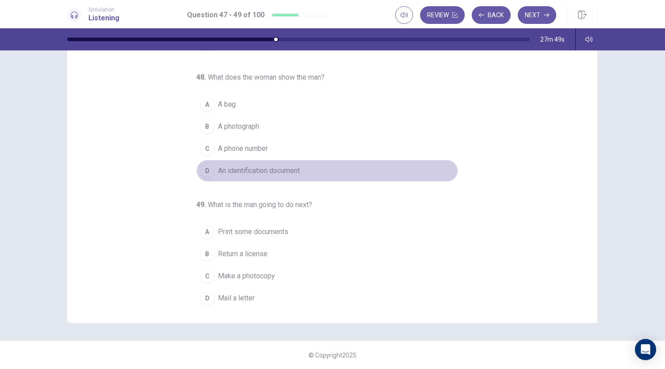
click at [285, 169] on span "An identification document" at bounding box center [259, 170] width 82 height 11
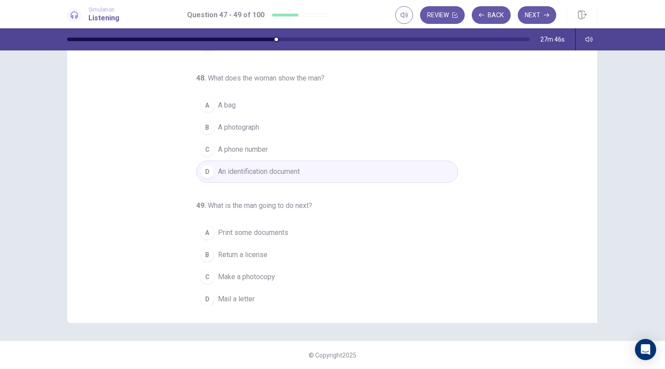
scroll to position [88, 0]
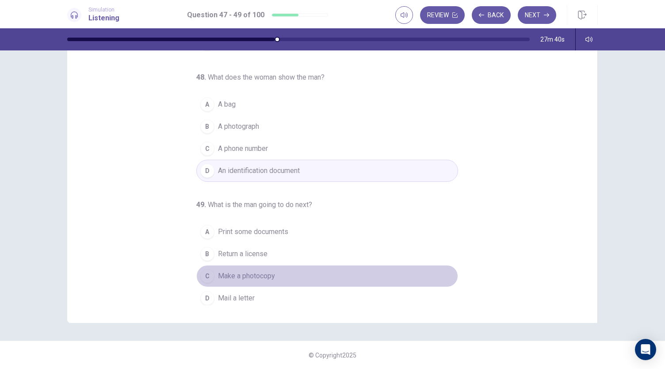
click at [240, 274] on span "Make a photocopy" at bounding box center [246, 276] width 57 height 11
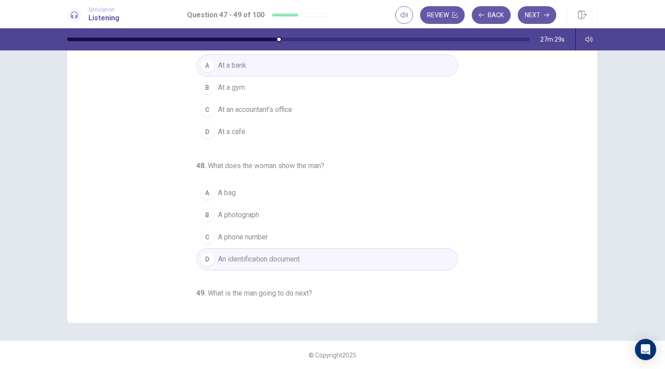
scroll to position [0, 0]
click at [532, 17] on button "Next" at bounding box center [537, 15] width 38 height 18
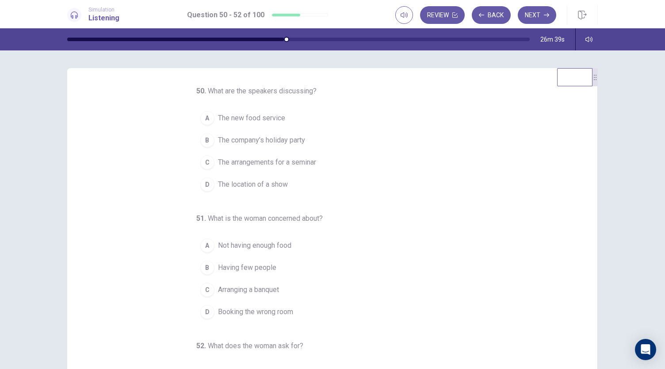
click at [279, 162] on span "The arrangements for a seminar" at bounding box center [267, 162] width 98 height 11
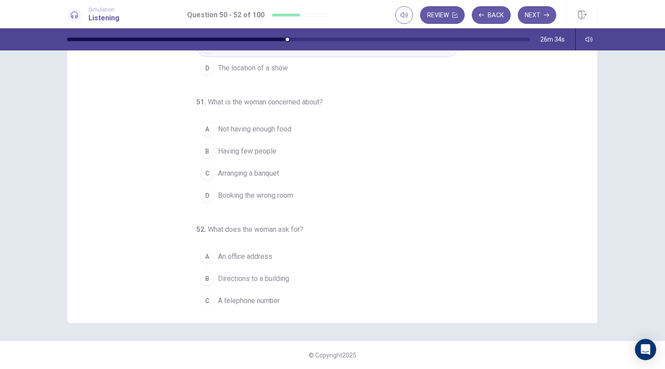
scroll to position [88, 0]
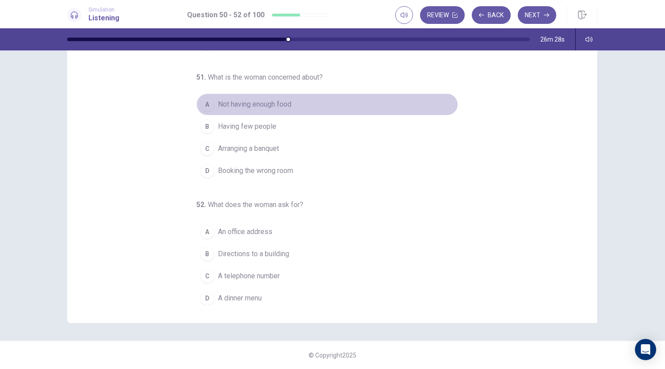
click at [271, 105] on span "Not having enough food" at bounding box center [254, 104] width 73 height 11
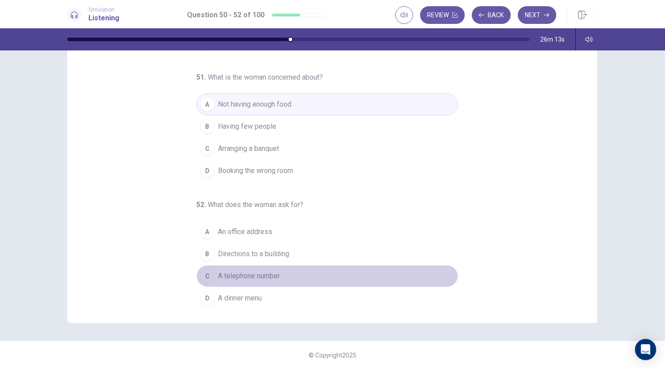
click at [268, 274] on span "A telephone number" at bounding box center [249, 276] width 62 height 11
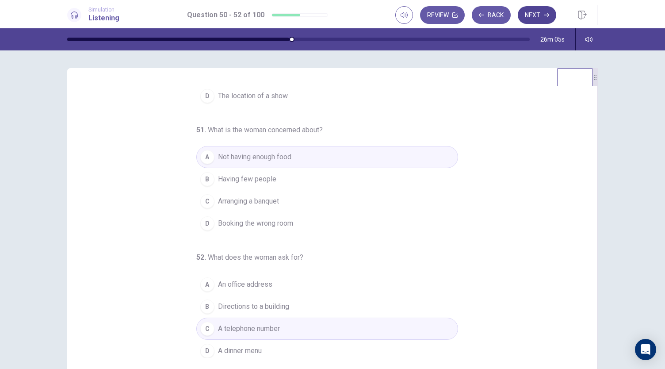
click at [533, 15] on button "Next" at bounding box center [537, 15] width 38 height 18
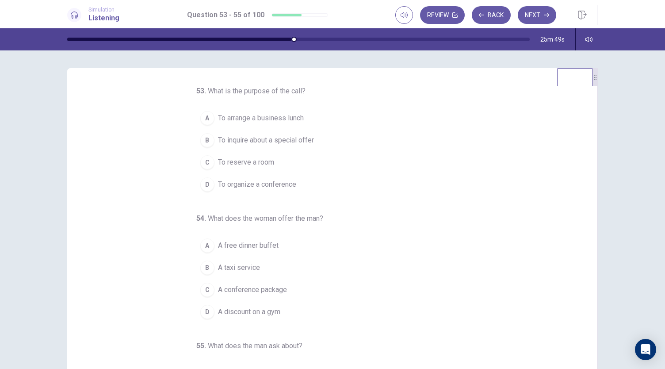
scroll to position [0, 0]
click at [258, 160] on span "To reserve a room" at bounding box center [246, 162] width 56 height 11
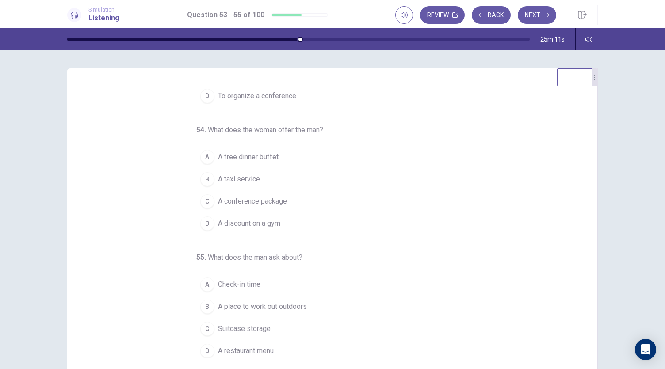
scroll to position [44, 0]
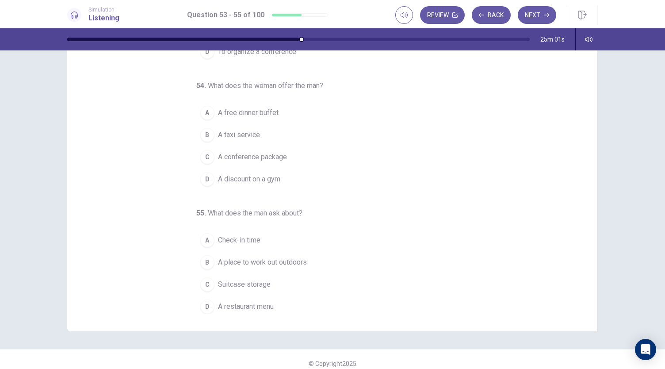
click at [280, 156] on span "A conference package" at bounding box center [252, 157] width 69 height 11
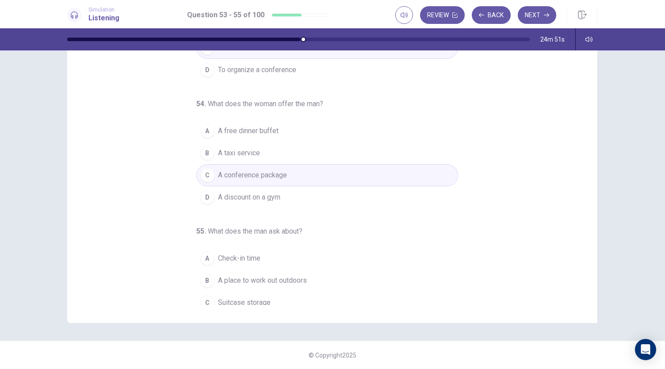
scroll to position [88, 0]
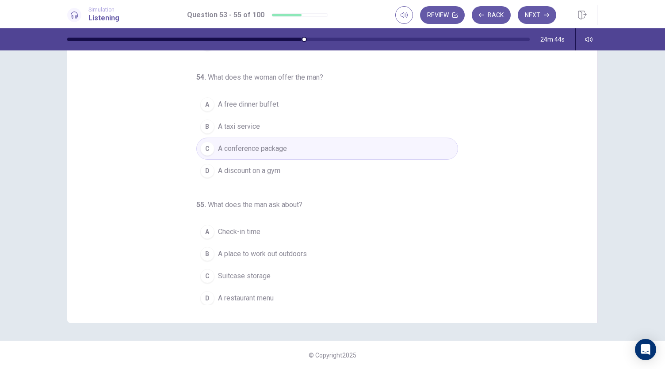
click at [290, 252] on span "A place to work out outdoors" at bounding box center [262, 253] width 89 height 11
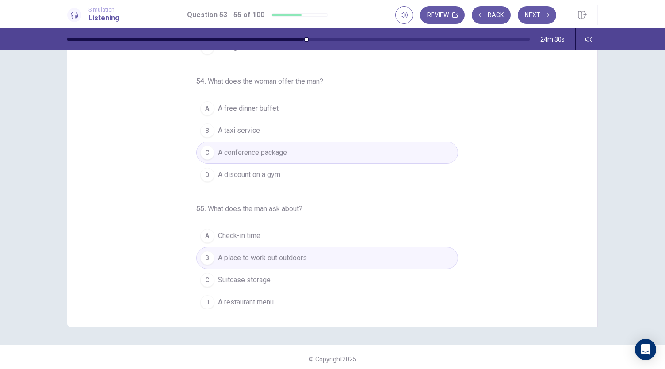
scroll to position [53, 0]
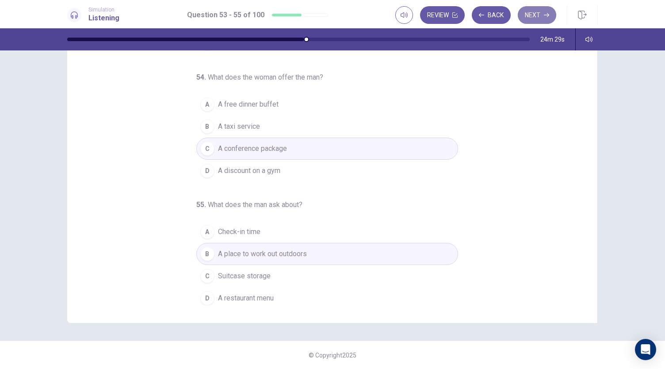
click at [540, 15] on button "Next" at bounding box center [537, 15] width 38 height 18
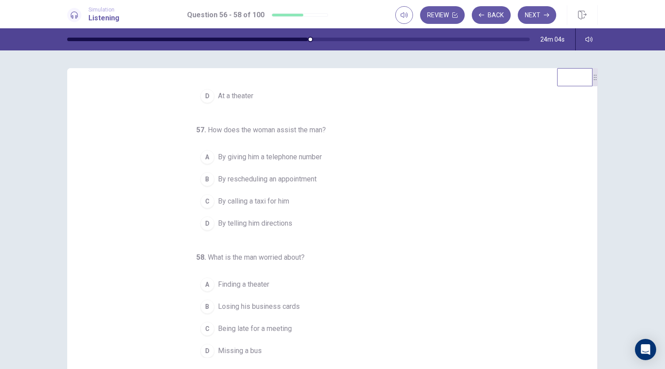
scroll to position [0, 0]
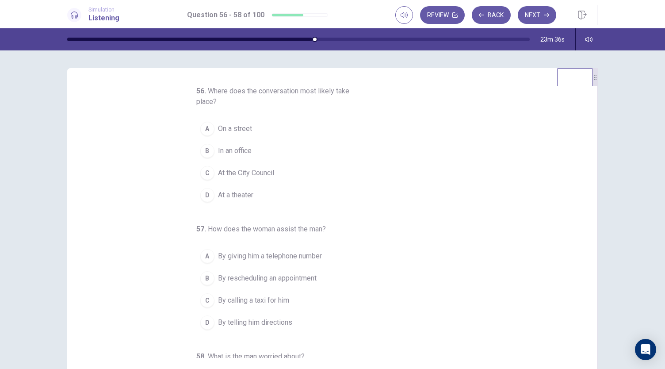
click at [242, 130] on span "On a street" at bounding box center [235, 128] width 34 height 11
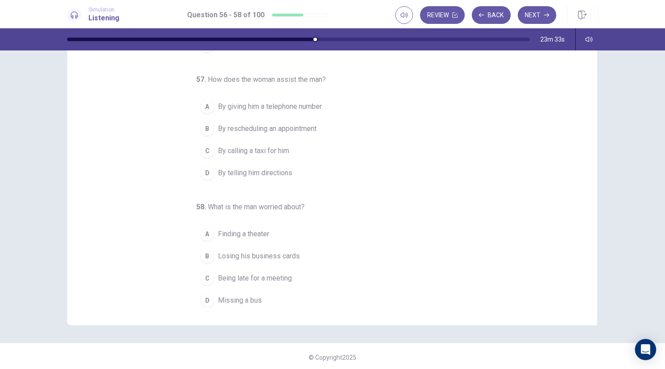
scroll to position [53, 0]
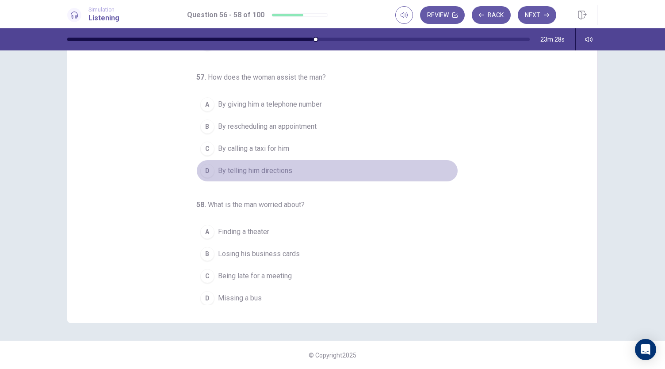
click at [249, 168] on span "By telling him directions" at bounding box center [255, 170] width 74 height 11
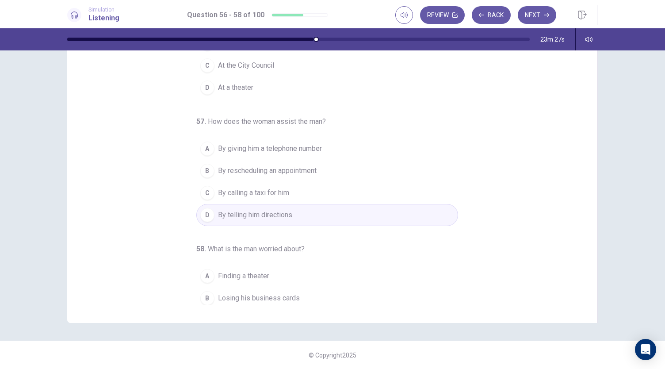
scroll to position [99, 0]
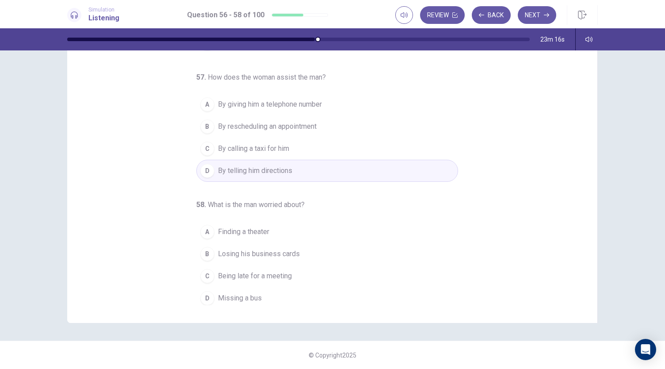
click at [283, 276] on span "Being late for a meeting" at bounding box center [255, 276] width 74 height 11
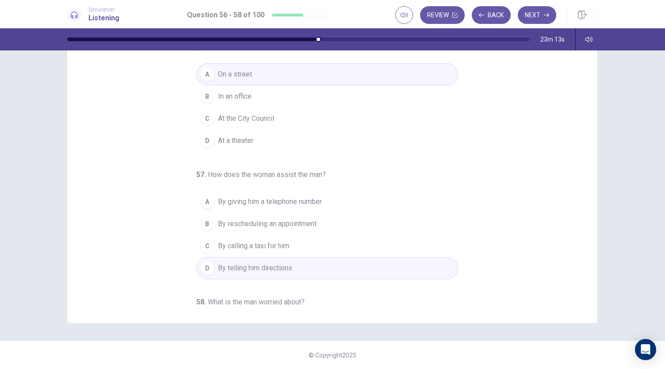
scroll to position [0, 0]
click at [545, 11] on button "Next" at bounding box center [537, 15] width 38 height 18
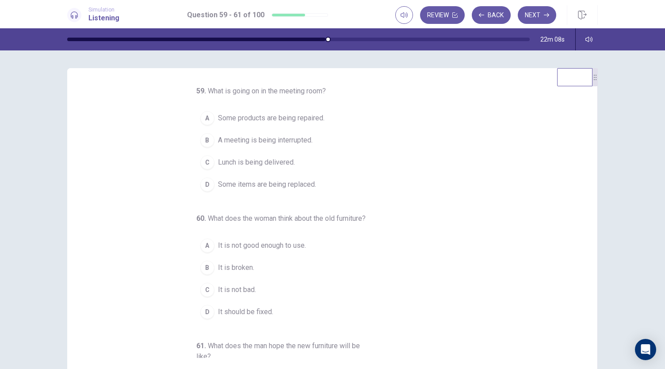
click at [288, 183] on span "Some items are being replaced." at bounding box center [267, 184] width 98 height 11
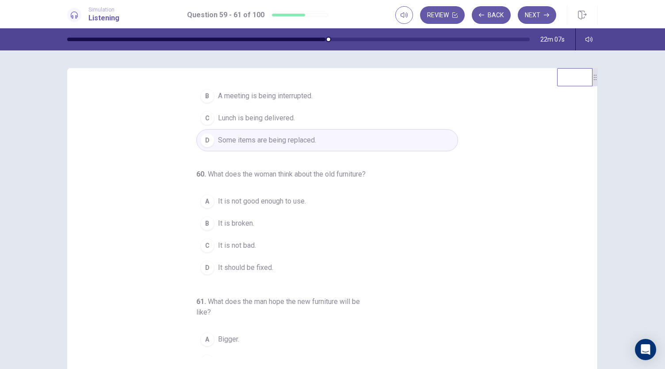
scroll to position [110, 0]
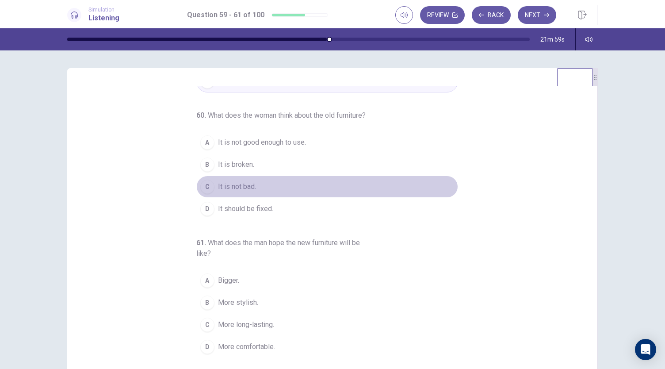
click at [244, 188] on span "It is not bad." at bounding box center [237, 186] width 38 height 11
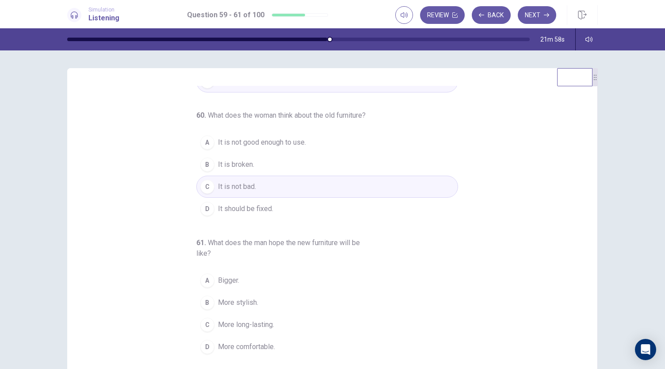
scroll to position [53, 0]
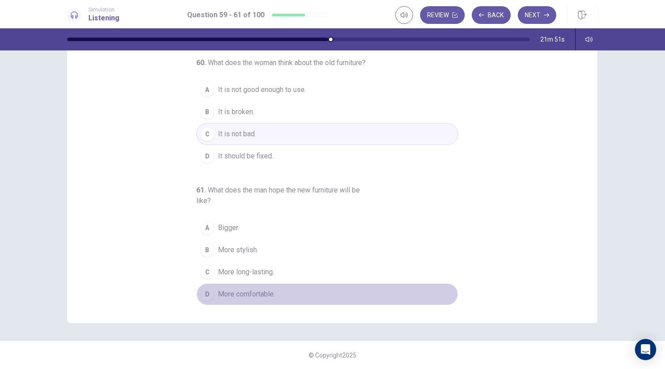
click at [249, 296] on span "More comfortable." at bounding box center [246, 294] width 57 height 11
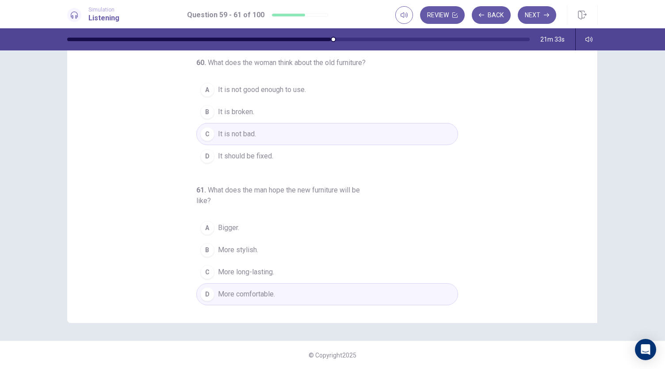
scroll to position [0, 0]
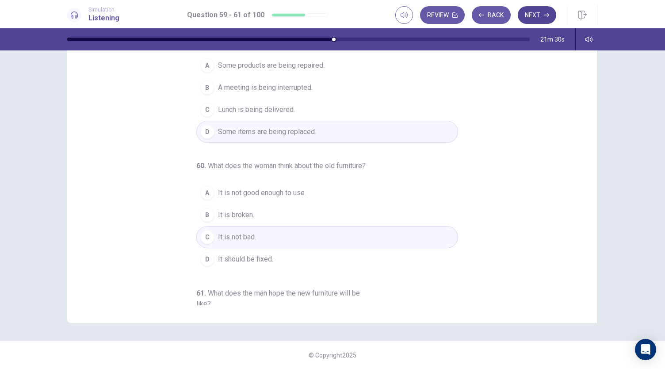
click at [534, 17] on button "Next" at bounding box center [537, 15] width 38 height 18
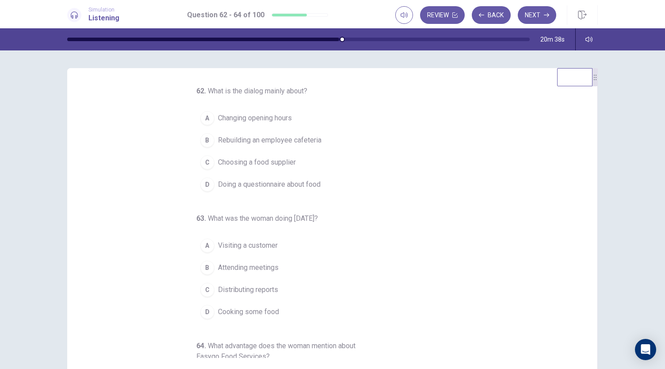
click at [298, 157] on button "C Choosing a food supplier" at bounding box center [327, 162] width 262 height 22
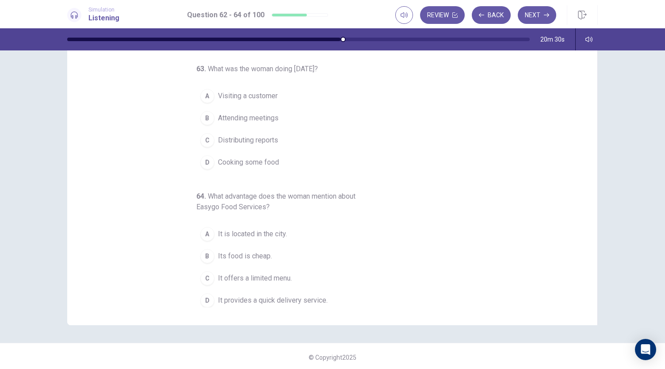
scroll to position [53, 0]
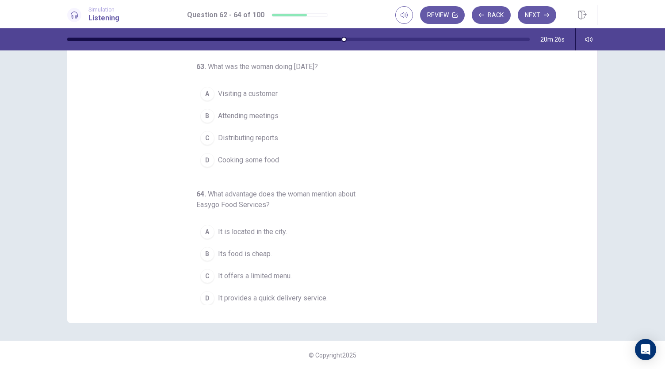
click at [273, 91] on span "Visiting a customer" at bounding box center [248, 93] width 60 height 11
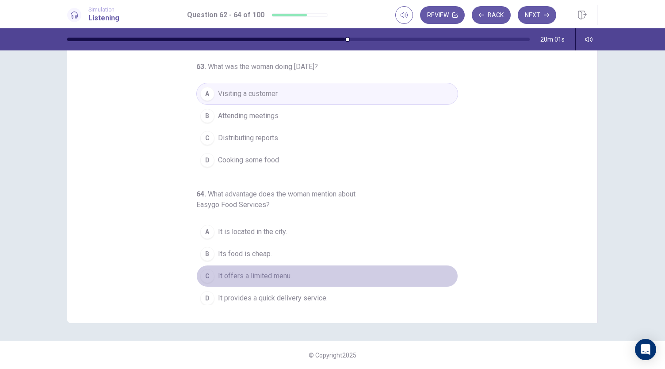
click at [275, 274] on span "It offers a limited menu." at bounding box center [255, 276] width 74 height 11
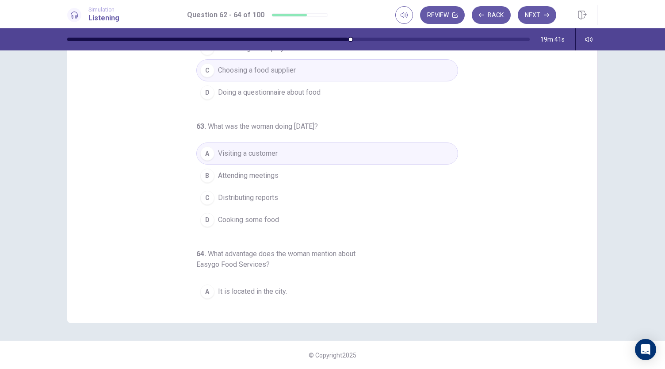
scroll to position [0, 0]
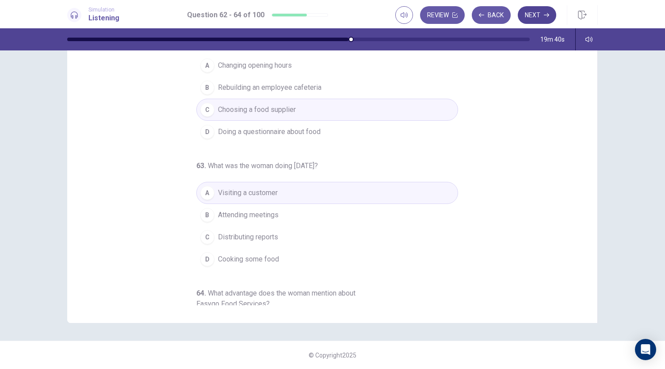
click at [534, 18] on button "Next" at bounding box center [537, 15] width 38 height 18
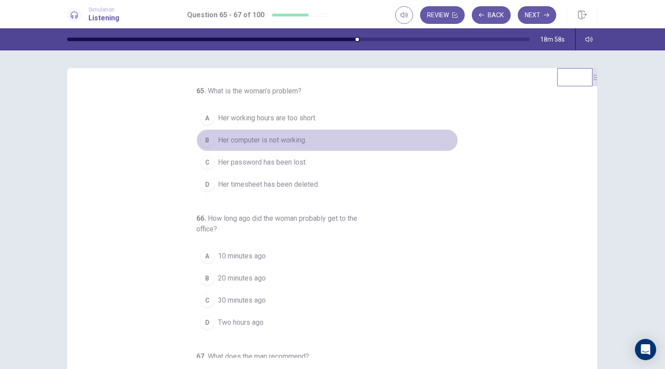
click at [279, 141] on span "Her computer is not working." at bounding box center [262, 140] width 88 height 11
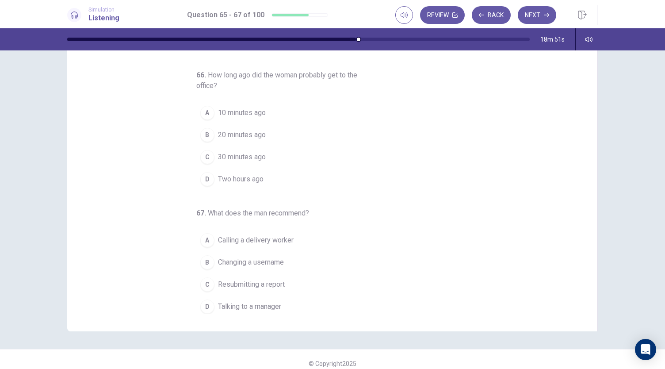
scroll to position [53, 0]
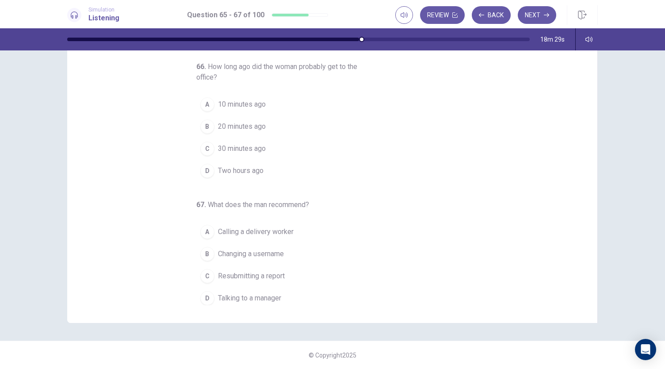
click at [254, 102] on span "10 minutes ago" at bounding box center [242, 104] width 48 height 11
click at [263, 295] on span "Talking to a manager" at bounding box center [249, 298] width 63 height 11
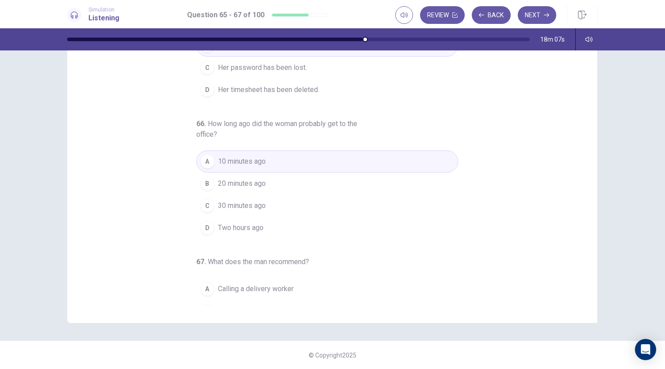
scroll to position [0, 0]
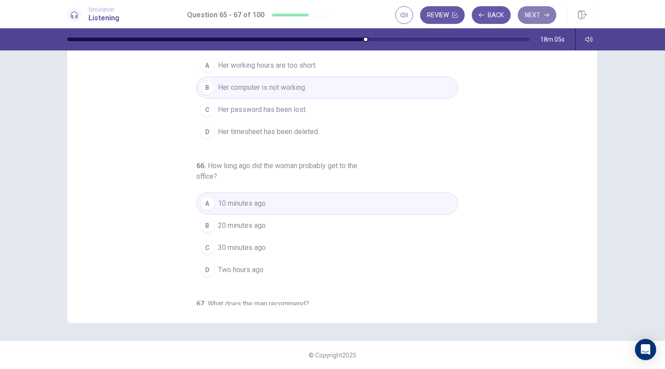
click at [545, 13] on icon "button" at bounding box center [546, 14] width 5 height 5
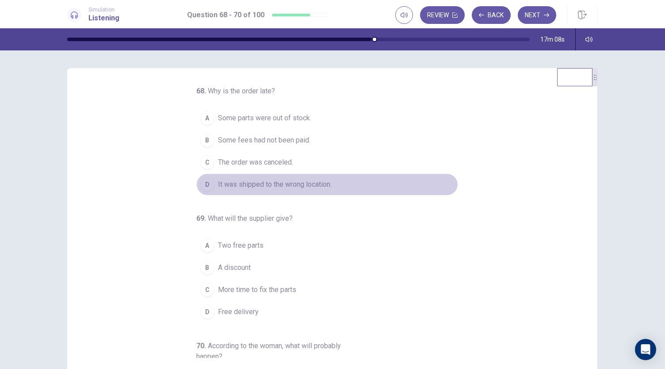
click at [307, 181] on span "It was shipped to the wrong location." at bounding box center [275, 184] width 114 height 11
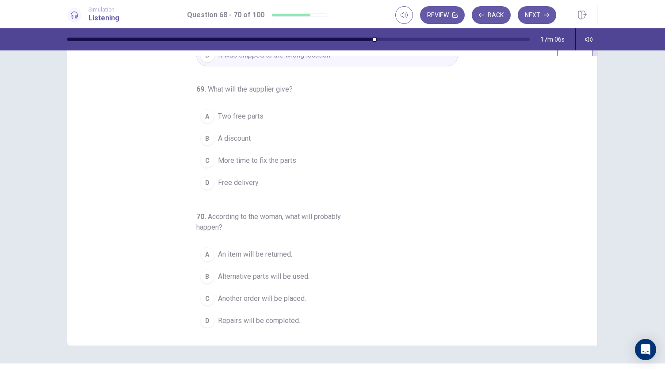
scroll to position [44, 0]
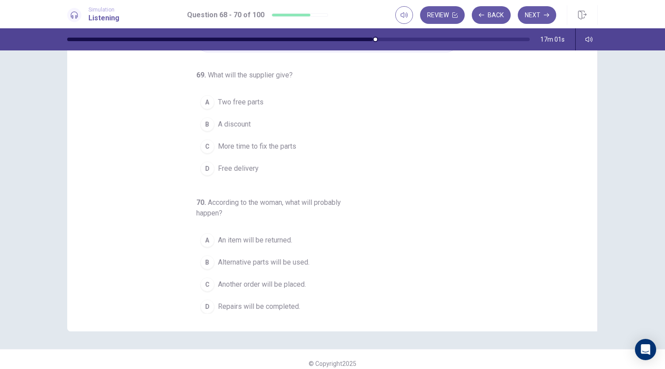
click at [233, 127] on span "A discount" at bounding box center [234, 124] width 33 height 11
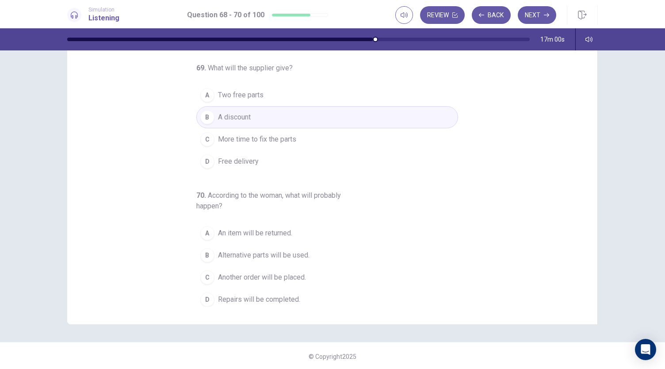
scroll to position [53, 0]
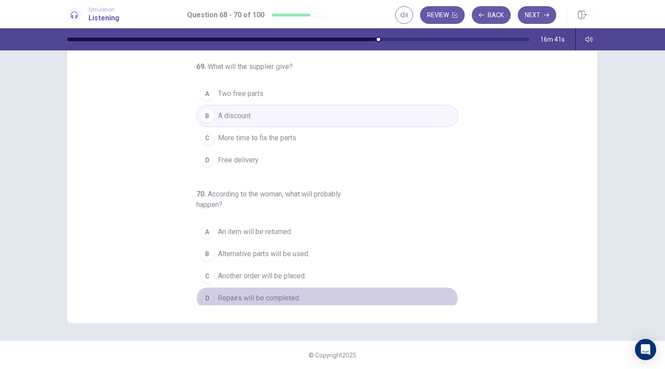
click at [263, 293] on span "Repairs will be completed." at bounding box center [259, 298] width 82 height 11
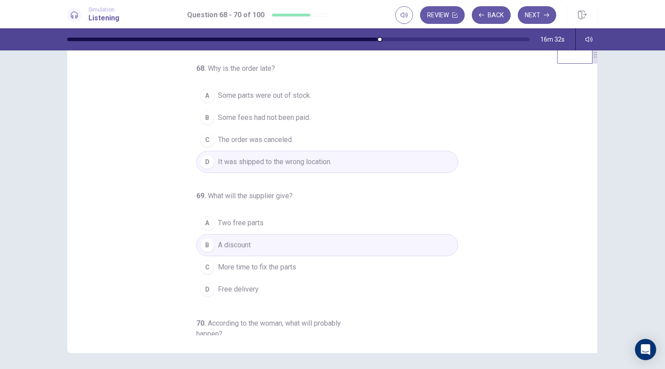
scroll to position [0, 0]
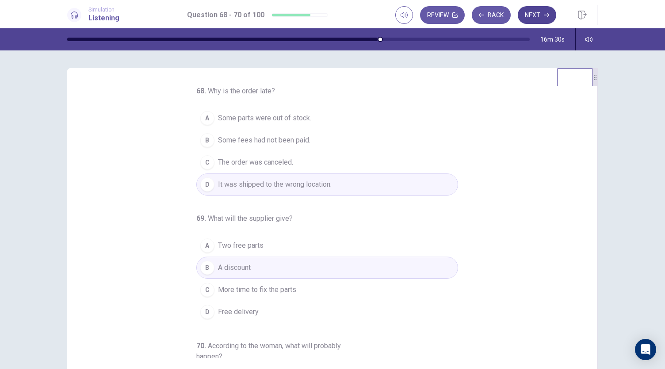
click at [536, 14] on button "Next" at bounding box center [537, 15] width 38 height 18
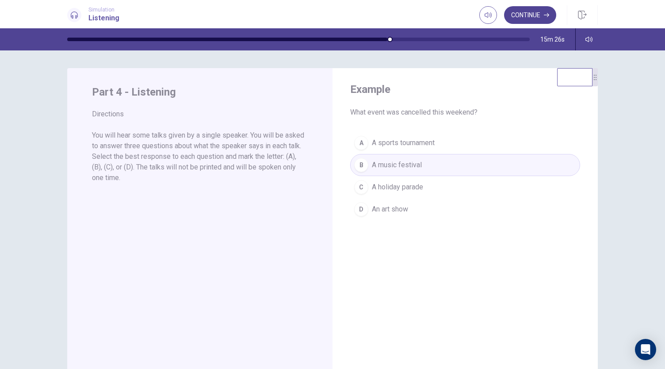
click at [526, 14] on button "Continue" at bounding box center [530, 15] width 52 height 18
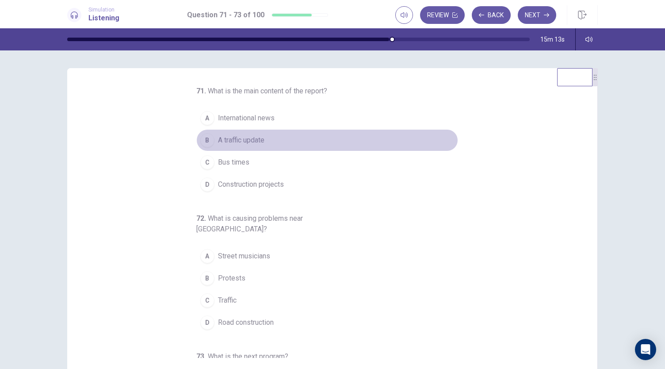
click at [251, 140] on span "A traffic update" at bounding box center [241, 140] width 46 height 11
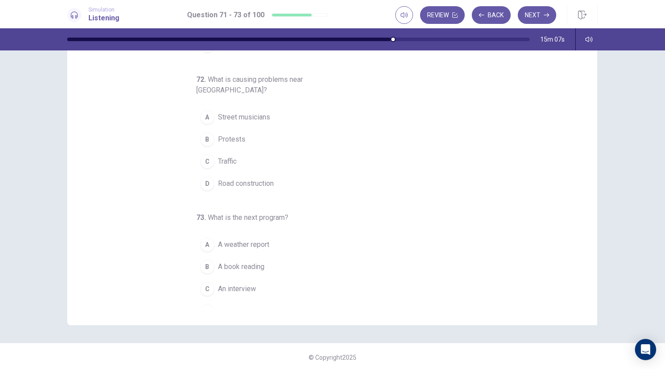
scroll to position [53, 0]
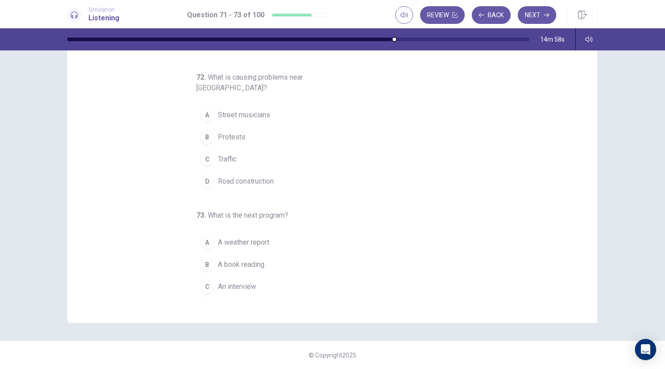
click at [268, 176] on span "Road construction" at bounding box center [246, 181] width 56 height 11
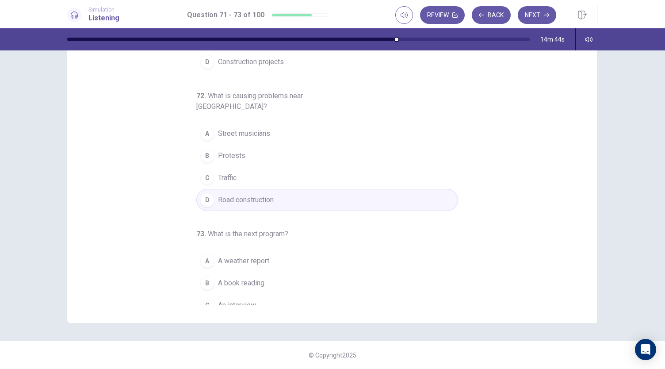
scroll to position [88, 0]
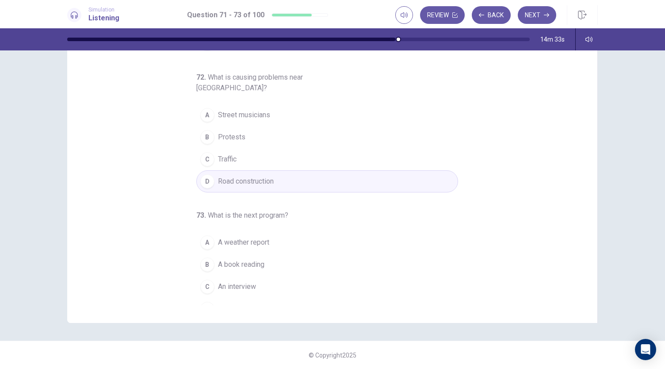
click at [264, 275] on button "C An interview" at bounding box center [327, 286] width 262 height 22
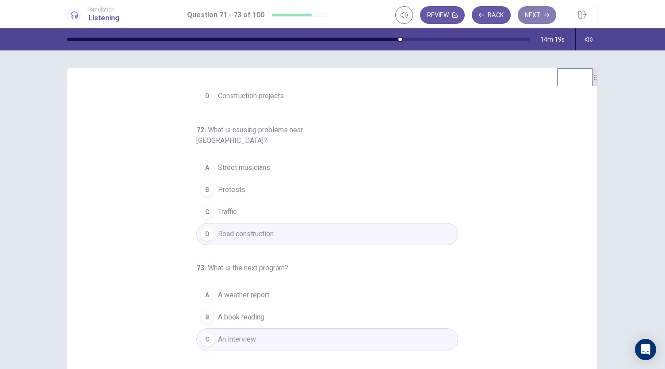
click at [534, 17] on button "Next" at bounding box center [537, 15] width 38 height 18
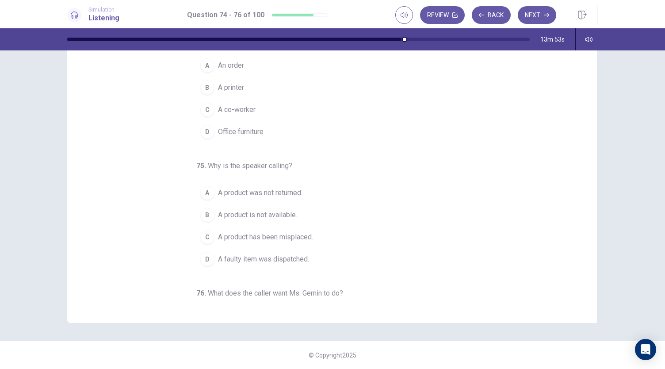
scroll to position [0, 0]
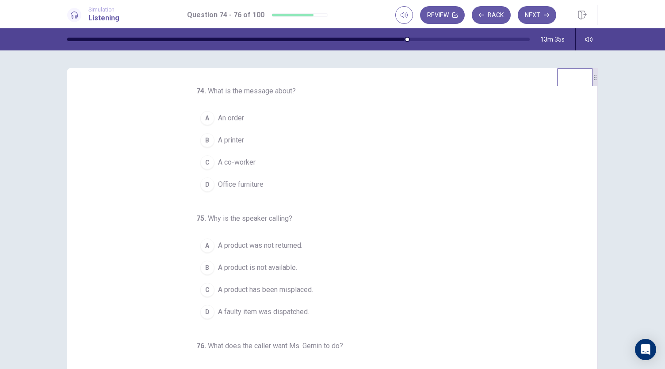
click at [255, 115] on button "A An order" at bounding box center [327, 118] width 262 height 22
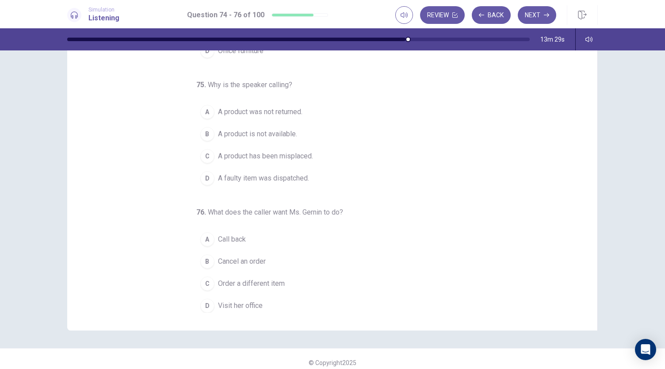
scroll to position [53, 0]
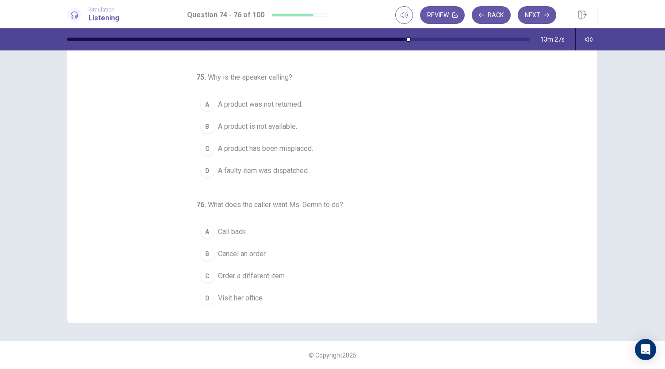
click at [275, 124] on span "A product is not available." at bounding box center [257, 126] width 79 height 11
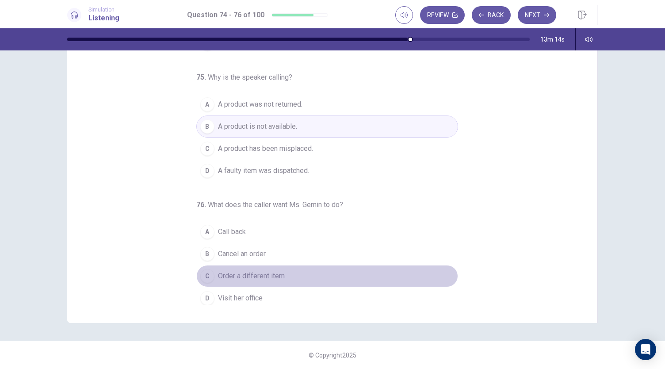
click at [297, 275] on button "C Order a different item" at bounding box center [327, 276] width 262 height 22
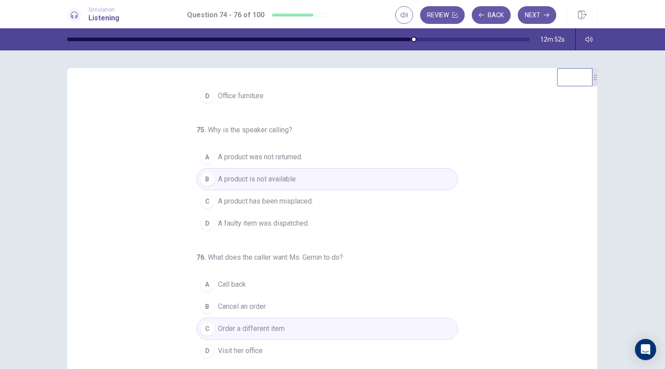
scroll to position [0, 0]
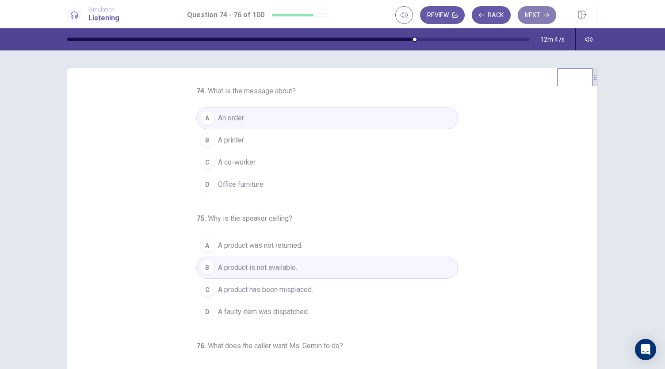
click at [546, 14] on icon "button" at bounding box center [546, 14] width 5 height 5
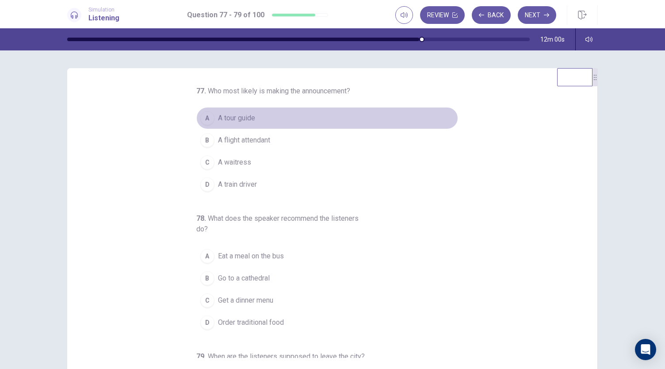
click at [242, 119] on span "A tour guide" at bounding box center [236, 118] width 37 height 11
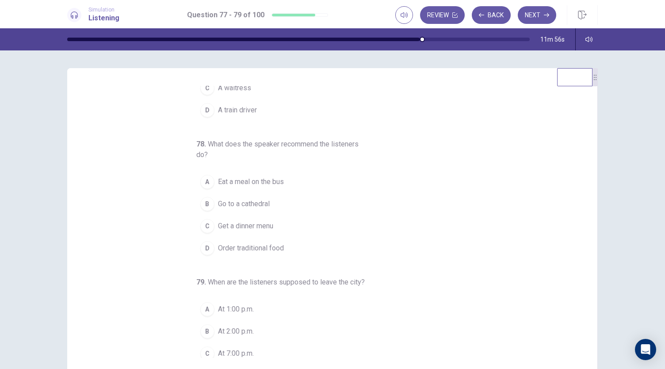
scroll to position [88, 0]
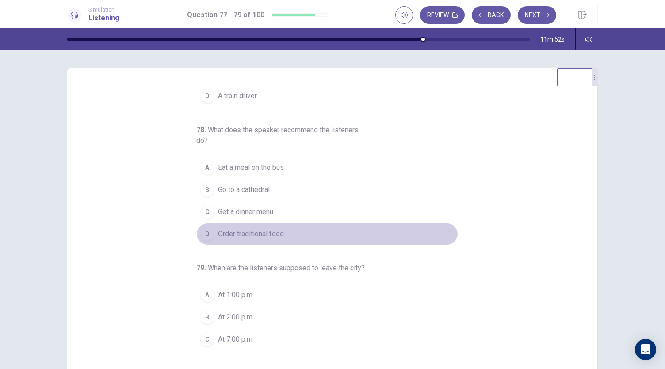
click at [274, 233] on span "Order traditional food" at bounding box center [251, 234] width 66 height 11
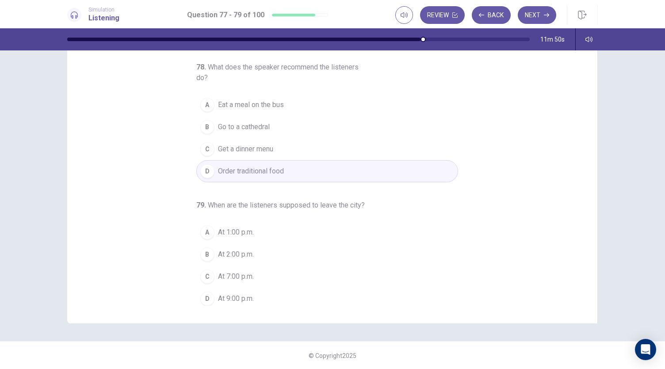
scroll to position [53, 0]
click at [247, 274] on span "At 7:00 p.m." at bounding box center [236, 276] width 36 height 11
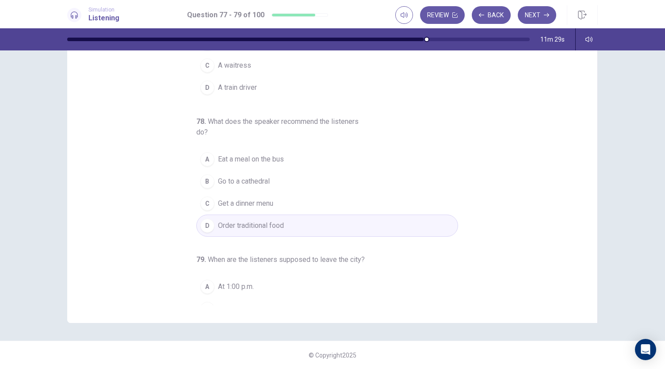
scroll to position [0, 0]
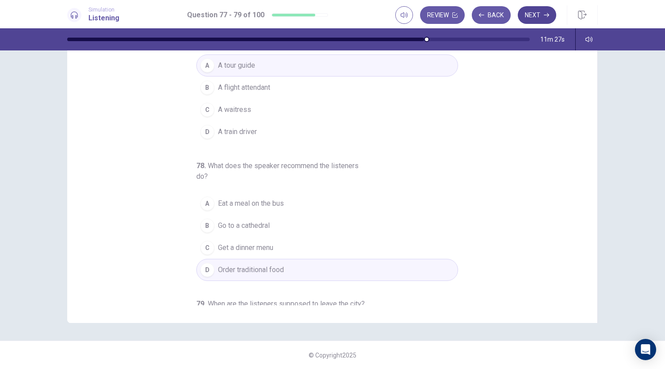
click at [534, 18] on button "Next" at bounding box center [537, 15] width 38 height 18
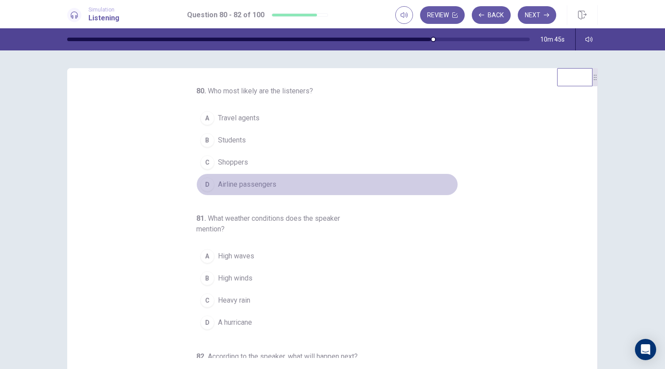
click at [268, 187] on span "Airline passengers" at bounding box center [247, 184] width 58 height 11
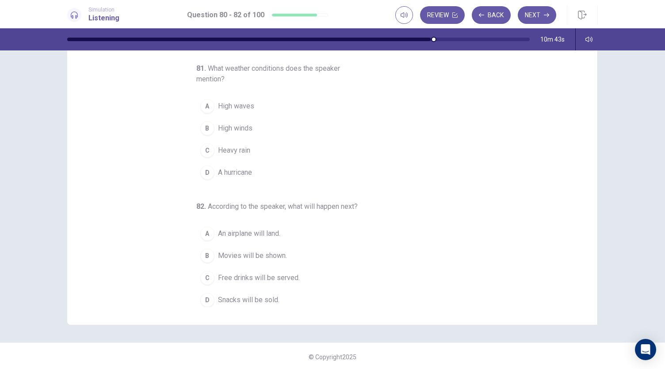
scroll to position [53, 0]
click at [243, 124] on span "High winds" at bounding box center [235, 126] width 34 height 11
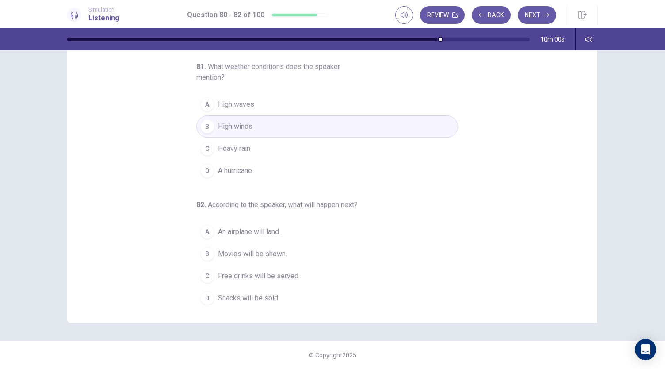
click at [293, 273] on span "Free drinks will be served." at bounding box center [259, 276] width 82 height 11
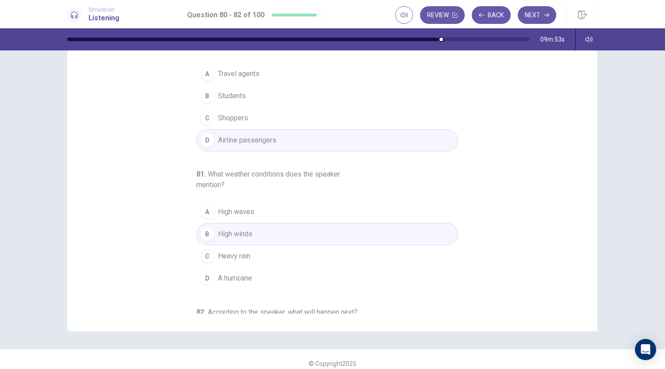
scroll to position [0, 0]
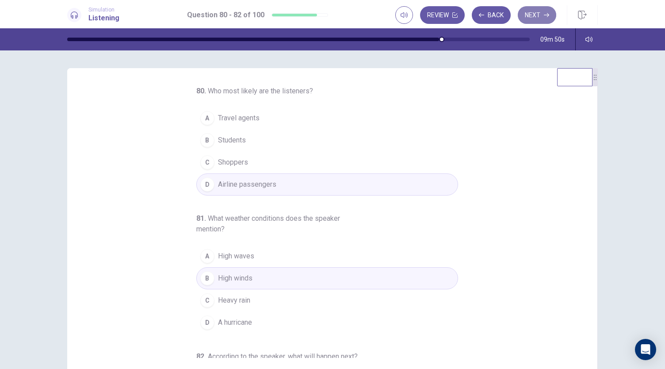
click at [535, 19] on button "Next" at bounding box center [537, 15] width 38 height 18
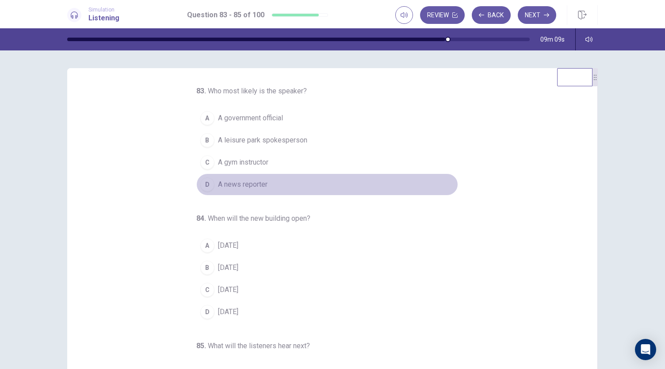
click at [263, 183] on button "D A news reporter" at bounding box center [327, 184] width 262 height 22
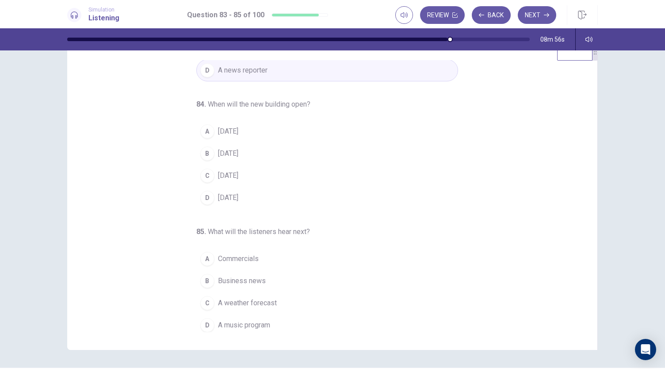
scroll to position [44, 0]
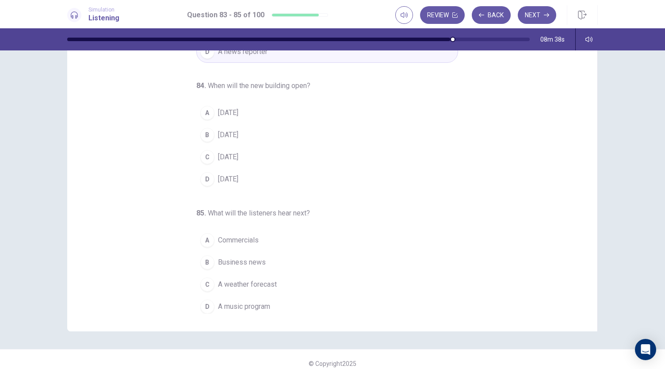
click at [236, 110] on span "[DATE]" at bounding box center [228, 112] width 20 height 11
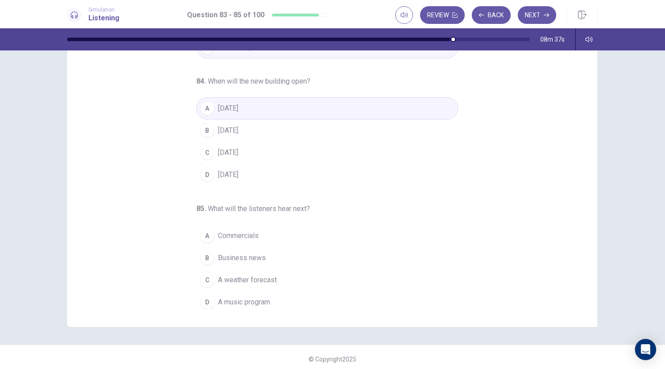
scroll to position [53, 0]
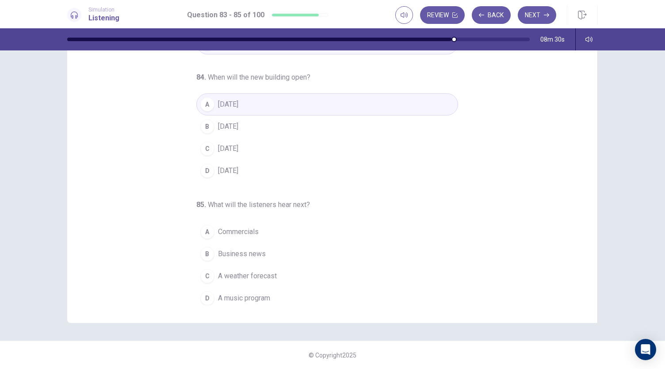
click at [261, 279] on button "C A weather forecast" at bounding box center [327, 276] width 262 height 22
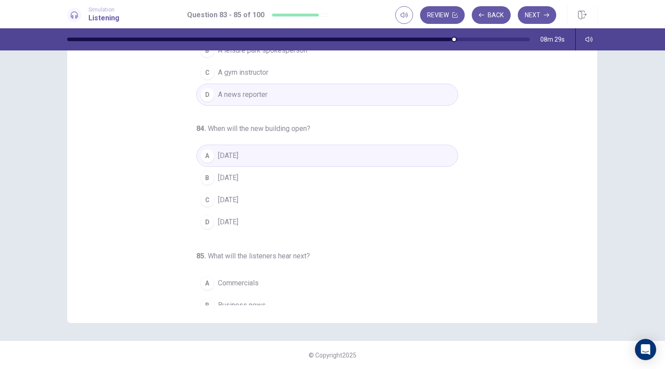
scroll to position [0, 0]
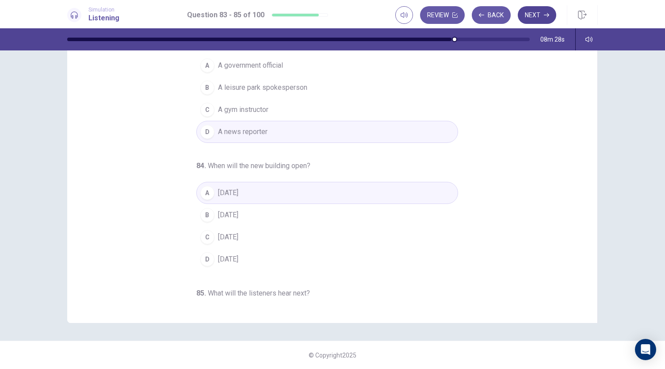
click at [537, 19] on button "Next" at bounding box center [537, 15] width 38 height 18
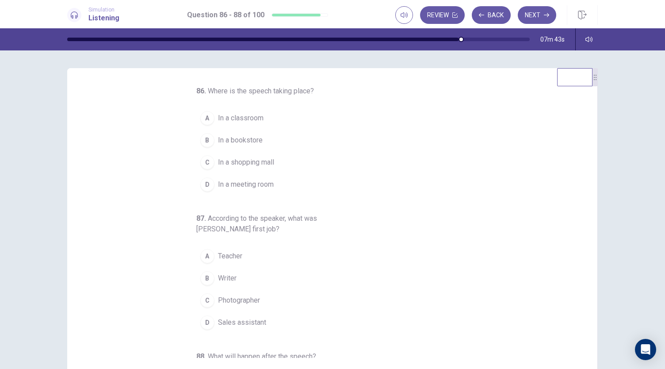
click at [259, 182] on span "In a meeting room" at bounding box center [246, 184] width 56 height 11
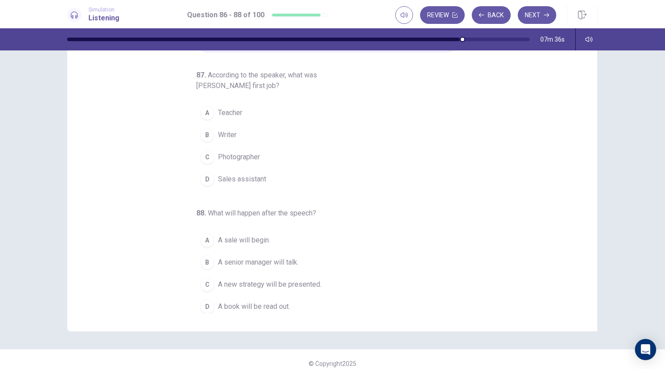
scroll to position [53, 0]
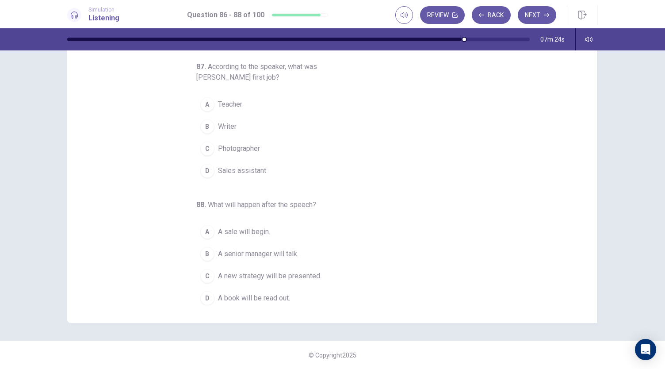
click at [229, 96] on button "A Teacher" at bounding box center [327, 104] width 262 height 22
click at [314, 272] on span "A new strategy will be presented." at bounding box center [269, 276] width 103 height 11
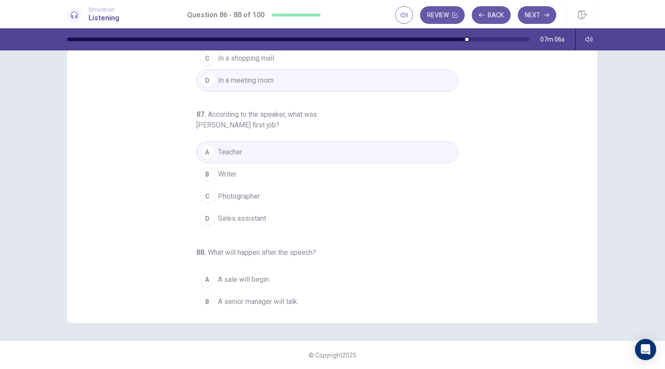
scroll to position [99, 0]
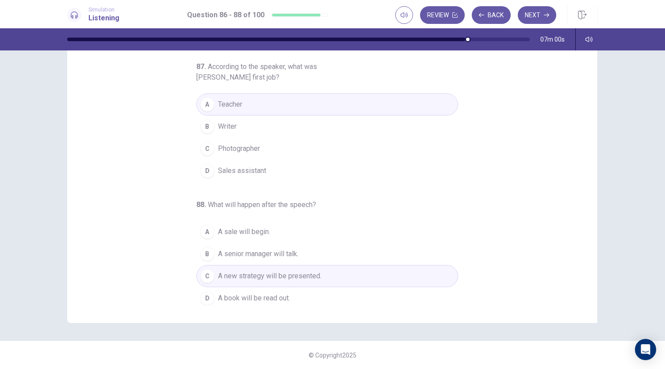
click at [166, 248] on div "86 . Where is the speech taking place? A In a classroom B In a bookstore C In a…" at bounding box center [335, 169] width 509 height 272
click at [236, 252] on span "A senior manager will talk." at bounding box center [258, 253] width 80 height 11
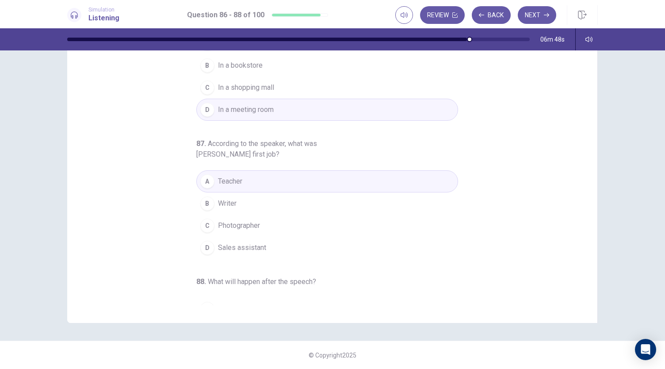
scroll to position [0, 0]
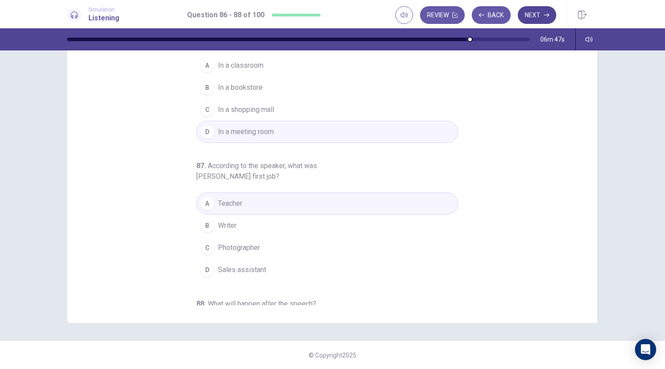
click at [541, 15] on button "Next" at bounding box center [537, 15] width 38 height 18
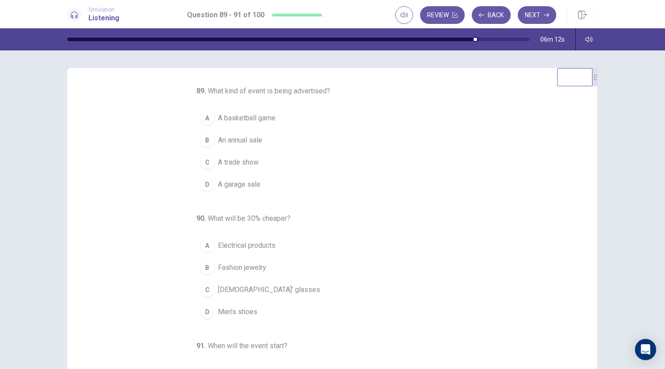
click at [268, 140] on button "B An annual sale" at bounding box center [327, 140] width 262 height 22
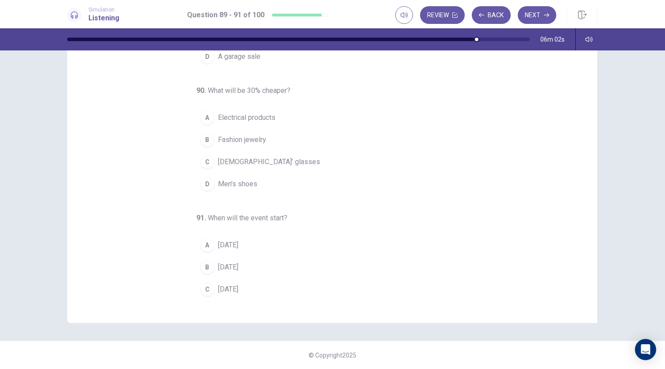
scroll to position [88, 0]
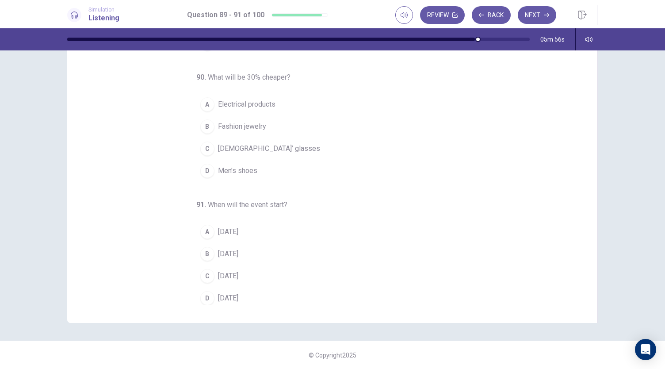
click at [262, 100] on span "Electrical products" at bounding box center [246, 104] width 57 height 11
click at [238, 250] on span "[DATE]" at bounding box center [228, 253] width 20 height 11
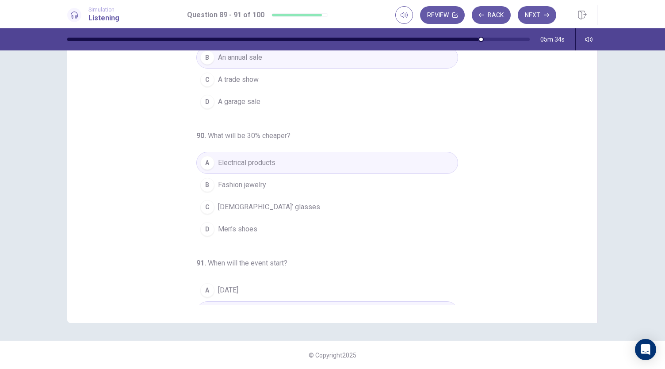
scroll to position [44, 0]
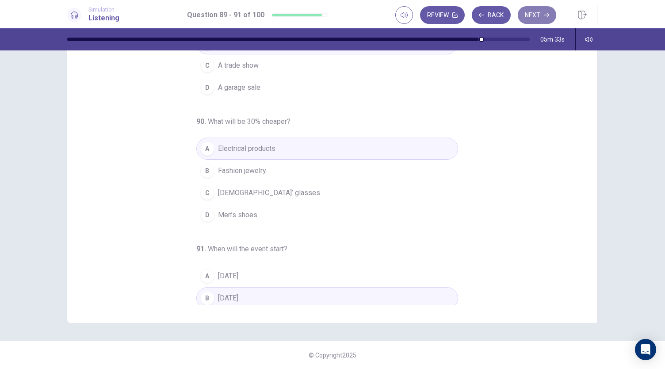
click at [533, 15] on button "Next" at bounding box center [537, 15] width 38 height 18
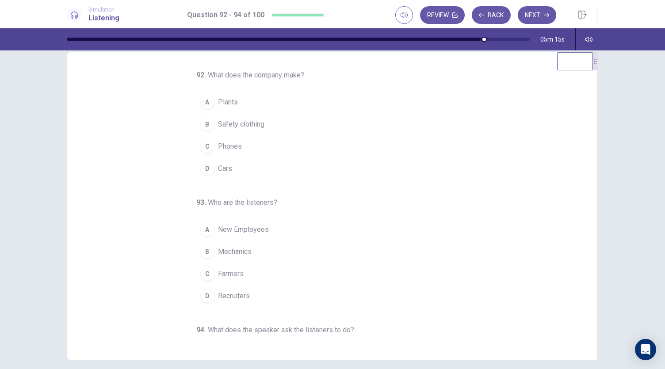
scroll to position [0, 0]
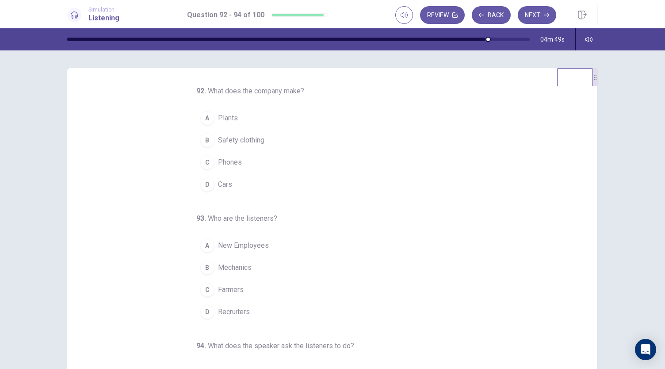
click at [241, 184] on button "D Cars" at bounding box center [327, 184] width 262 height 22
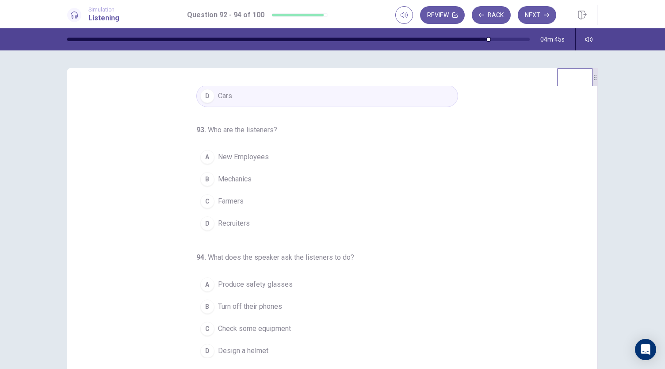
scroll to position [88, 0]
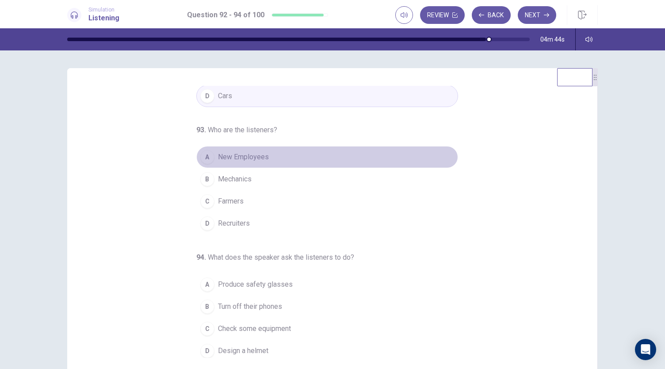
click at [255, 153] on span "New Employees" at bounding box center [243, 157] width 51 height 11
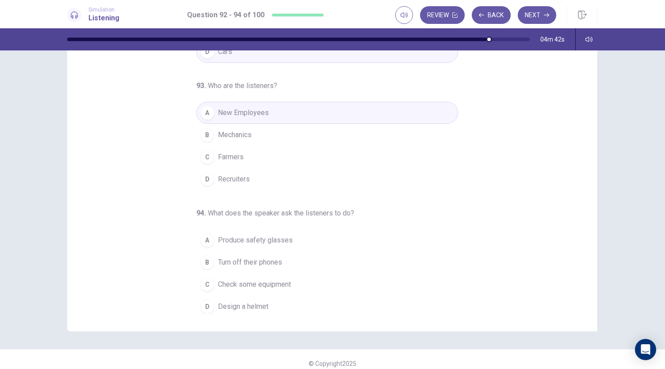
scroll to position [53, 0]
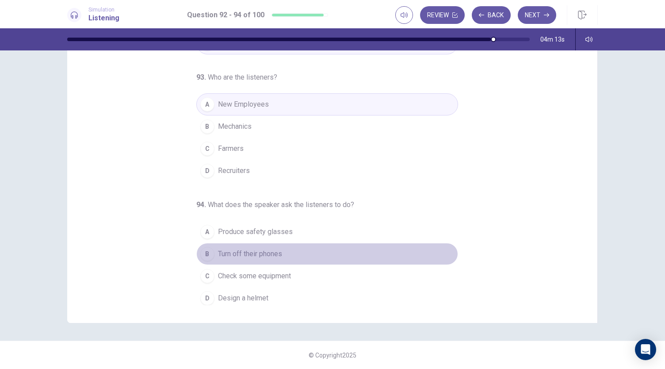
click at [263, 252] on span "Turn off their phones" at bounding box center [250, 253] width 64 height 11
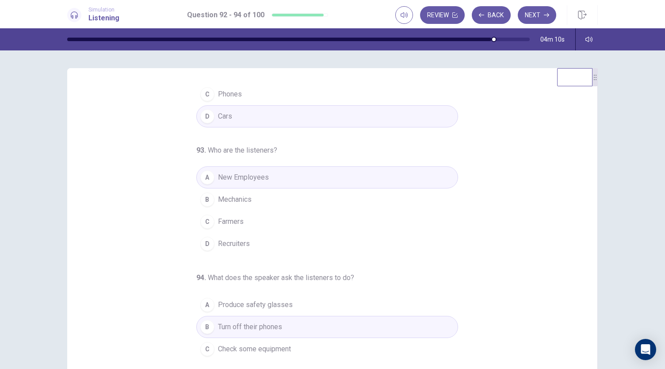
scroll to position [88, 0]
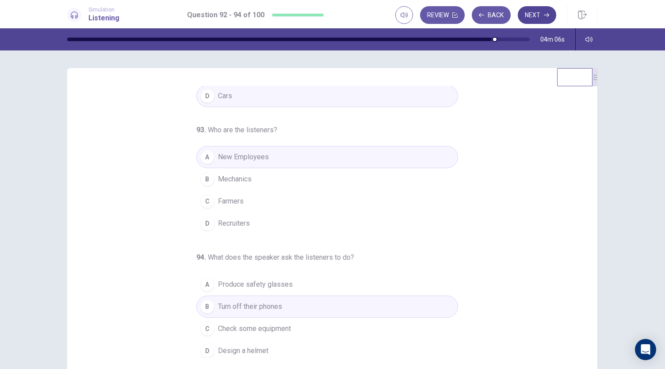
click at [536, 16] on button "Next" at bounding box center [537, 15] width 38 height 18
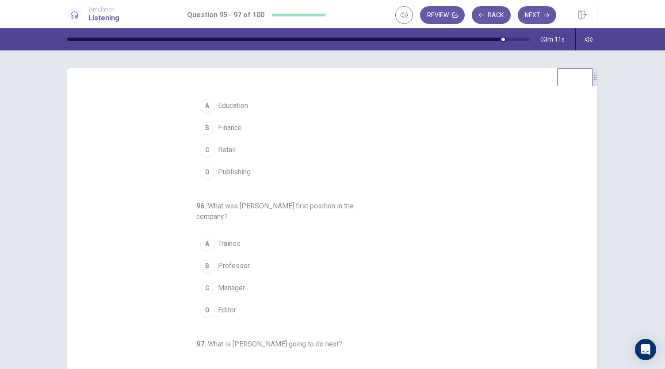
scroll to position [0, 0]
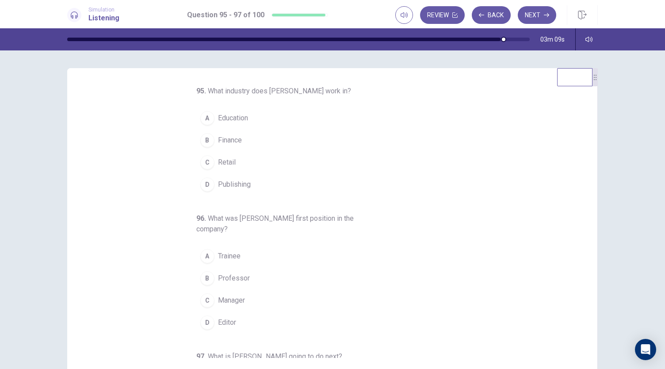
click at [239, 139] on button "B Finance" at bounding box center [327, 140] width 262 height 22
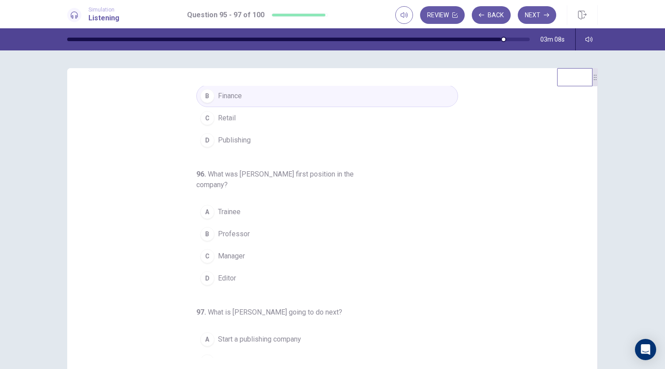
scroll to position [88, 0]
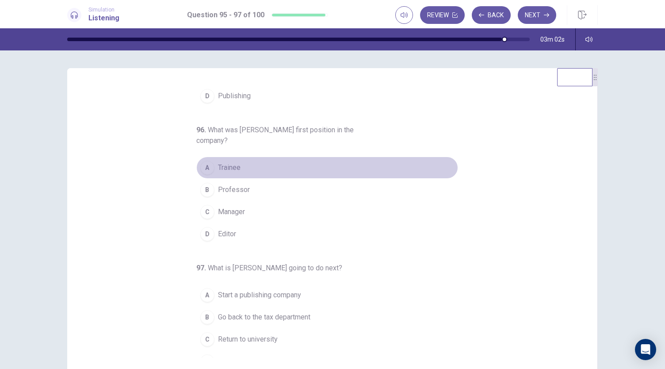
click at [228, 168] on span "Trainee" at bounding box center [229, 167] width 23 height 11
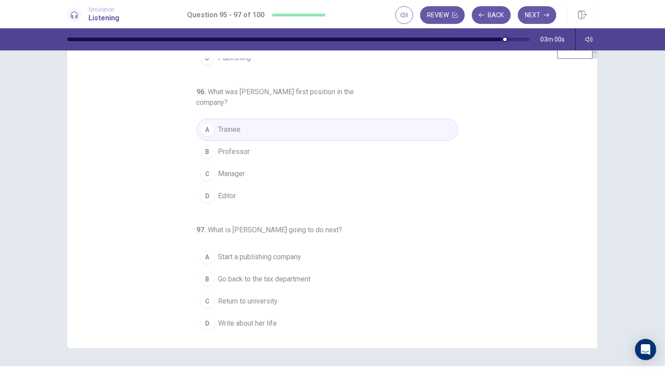
scroll to position [53, 0]
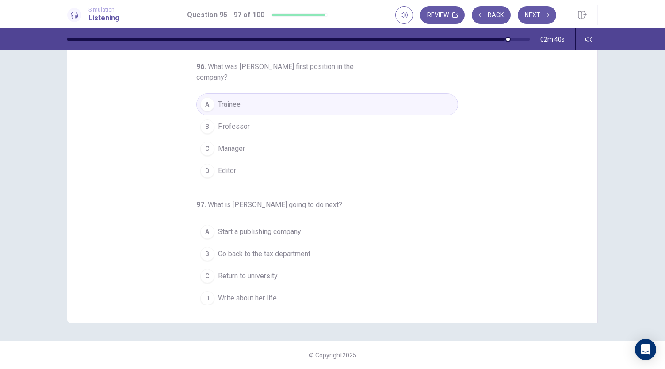
click at [261, 295] on span "Write about her life" at bounding box center [247, 298] width 59 height 11
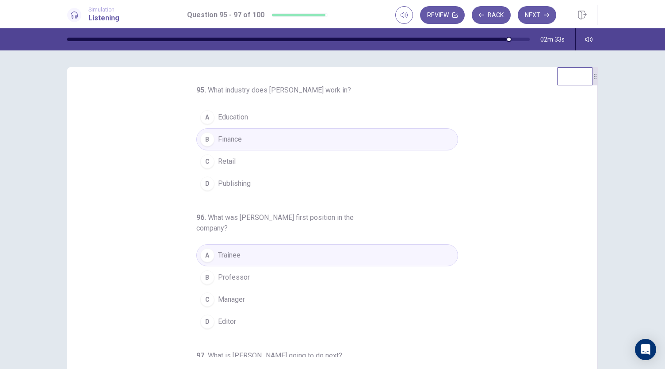
scroll to position [0, 0]
click at [539, 14] on button "Next" at bounding box center [537, 15] width 38 height 18
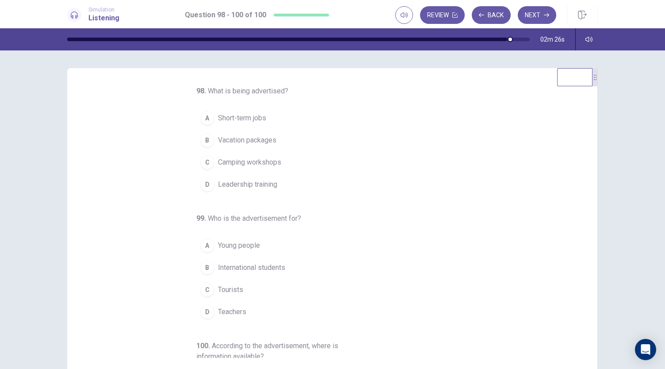
click at [357, 150] on button "B Vacation packages" at bounding box center [327, 140] width 262 height 22
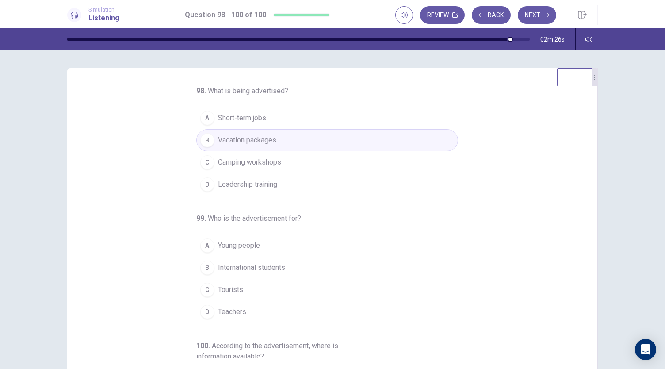
click at [271, 123] on button "A Short-term jobs" at bounding box center [327, 118] width 262 height 22
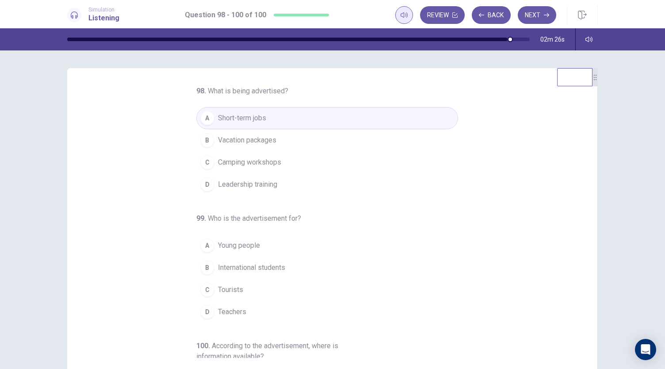
click at [404, 17] on icon "button" at bounding box center [403, 14] width 7 height 5
click at [450, 148] on div "A Short-term jobs B Vacation packages C Camping workshops D Leadership training" at bounding box center [327, 151] width 262 height 88
click at [312, 187] on button "D Leadership training" at bounding box center [327, 184] width 262 height 22
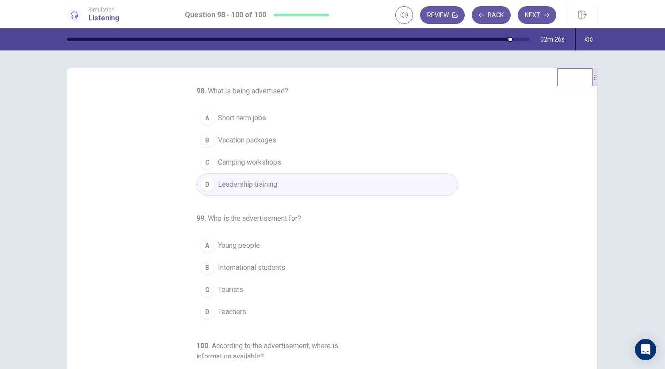
click at [526, 214] on div "98 . What is being advertised? A Short-term jobs B Vacation packages C Camping …" at bounding box center [335, 222] width 509 height 272
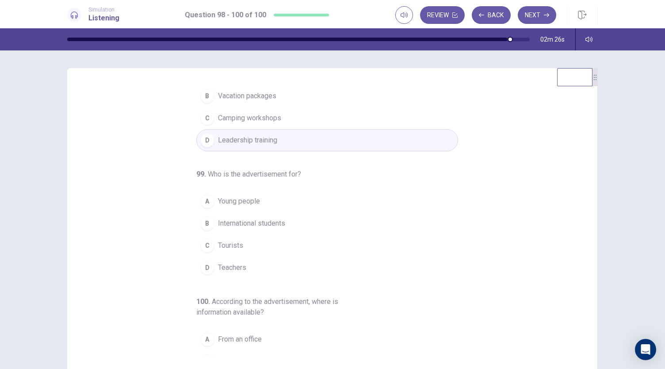
scroll to position [53, 0]
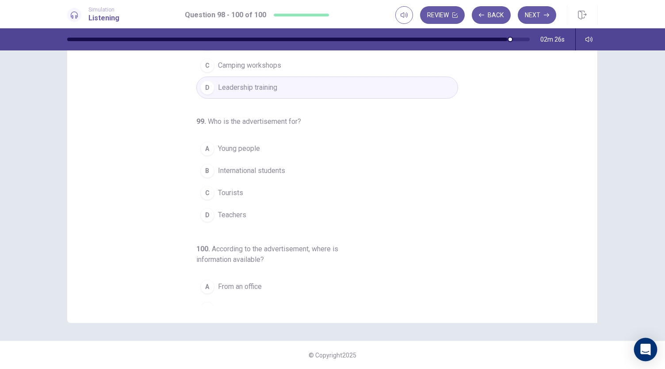
click at [642, 347] on icon "Open Intercom Messenger" at bounding box center [645, 348] width 10 height 11
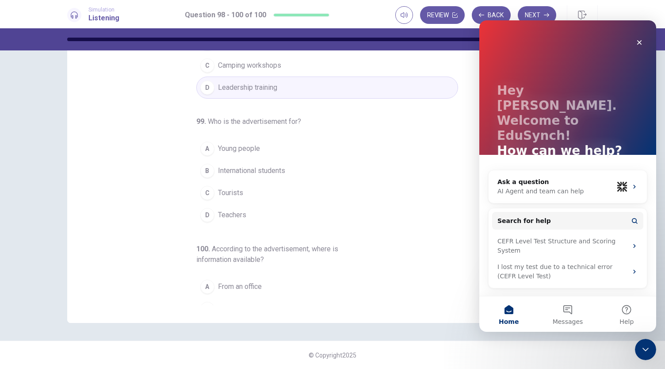
scroll to position [0, 0]
click at [633, 181] on div "Intercom messenger" at bounding box center [627, 186] width 21 height 11
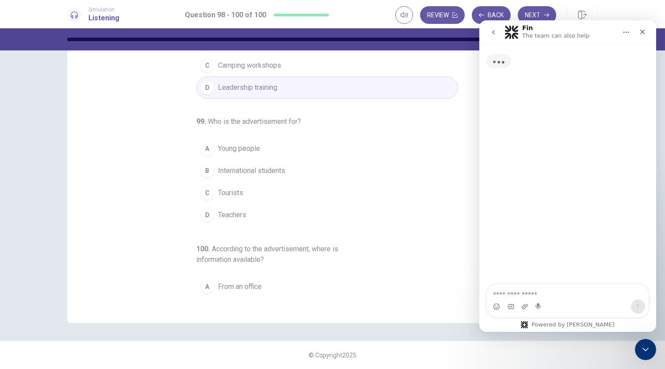
click at [506, 294] on textarea "Ask a question…" at bounding box center [568, 291] width 162 height 15
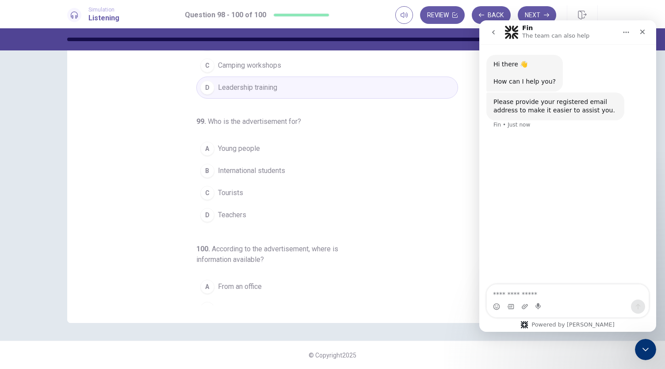
click at [496, 296] on textarea "Ask a question…" at bounding box center [568, 291] width 162 height 15
type textarea "**********"
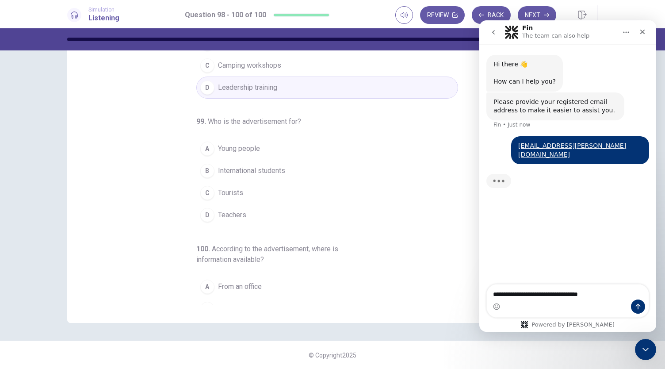
type textarea "**********"
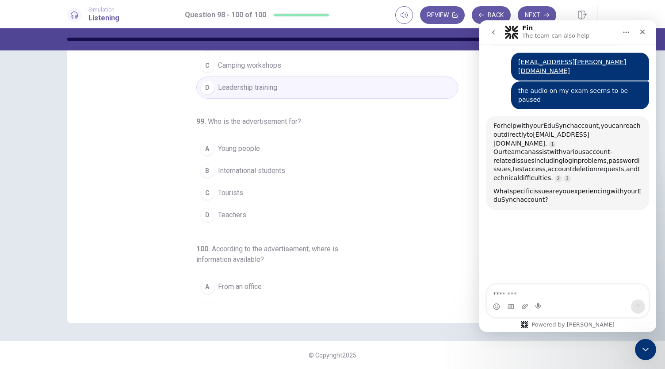
scroll to position [61, 0]
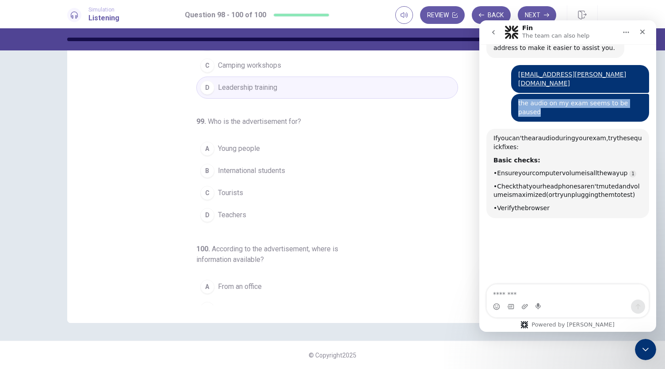
drag, startPoint x: 639, startPoint y: 95, endPoint x: 520, endPoint y: 96, distance: 118.9
click at [520, 96] on div "the audio on my exam seems to be paused Mercedes • Just now" at bounding box center [580, 108] width 138 height 28
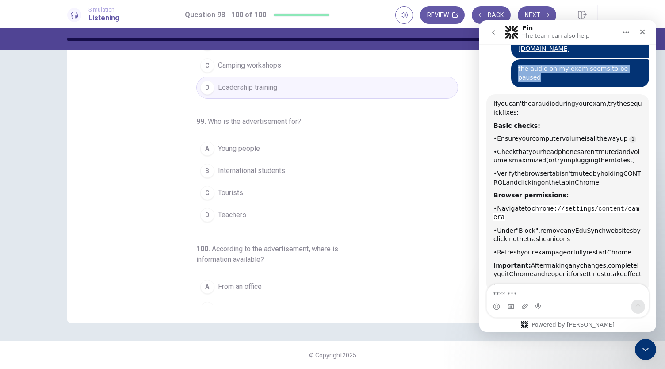
scroll to position [105, 0]
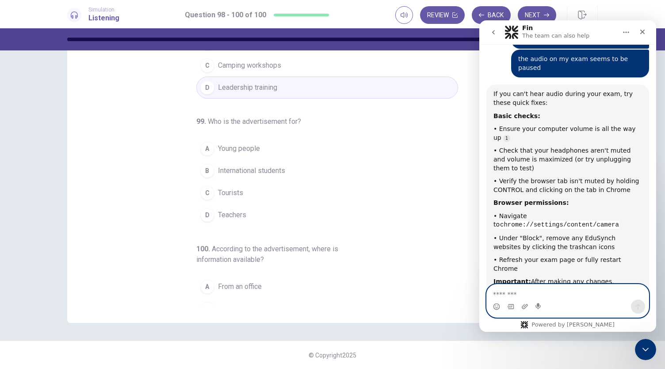
click at [528, 292] on textarea "Message…" at bounding box center [568, 291] width 162 height 15
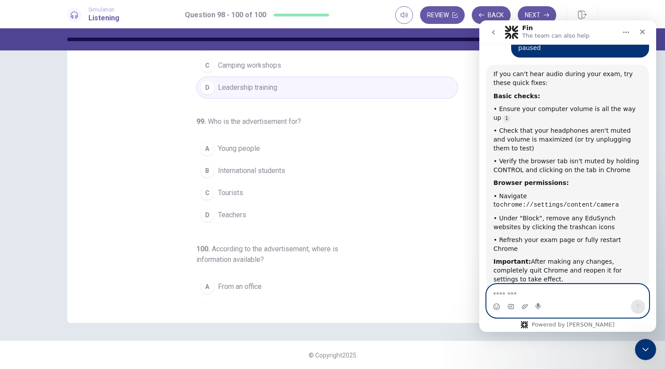
scroll to position [126, 0]
type textarea "**"
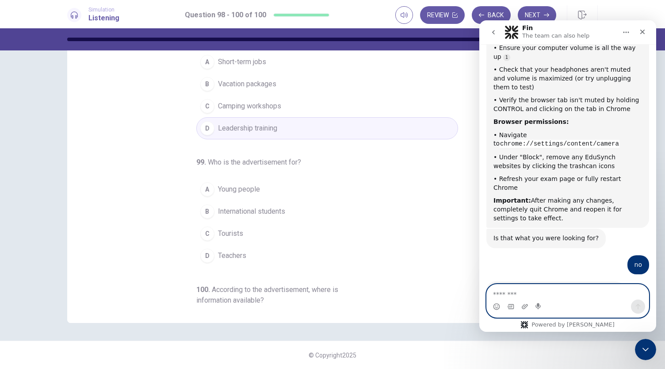
scroll to position [0, 0]
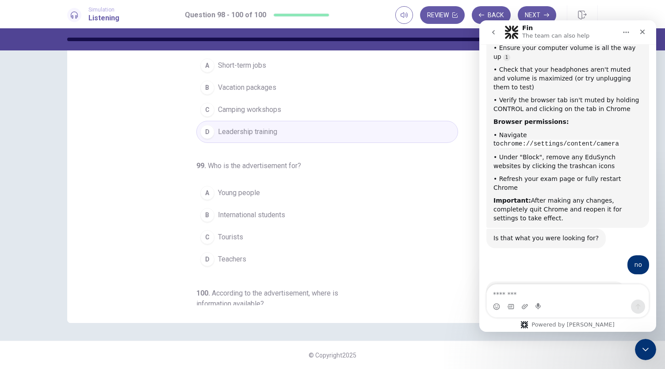
click at [53, 188] on div "98 . What is being advertised? A Short-term jobs B Vacation packages C Camping …" at bounding box center [332, 168] width 559 height 307
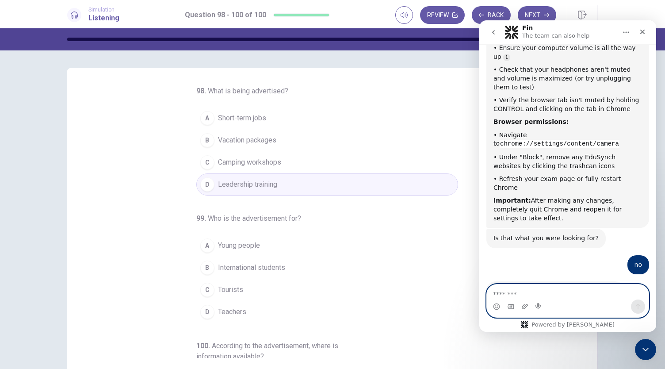
click at [510, 291] on textarea "Message…" at bounding box center [568, 291] width 162 height 15
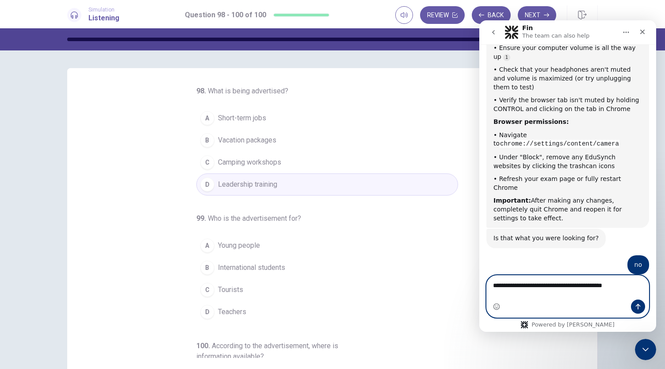
click at [593, 290] on textarea "**********" at bounding box center [568, 282] width 162 height 15
type textarea "**********"
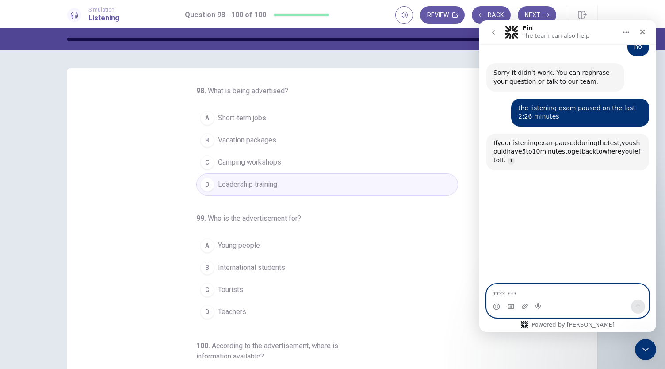
scroll to position [418, 0]
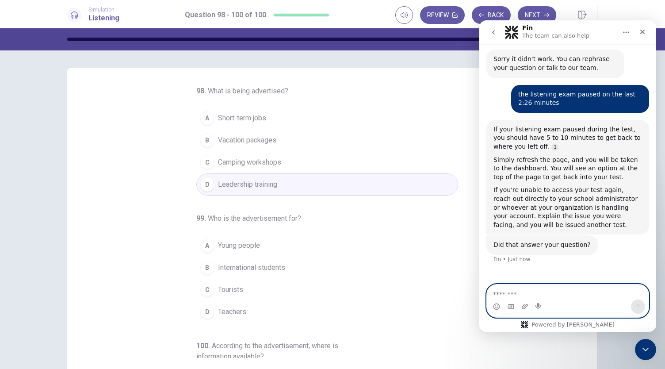
click at [511, 291] on textarea "Message…" at bounding box center [568, 291] width 162 height 15
type textarea "**"
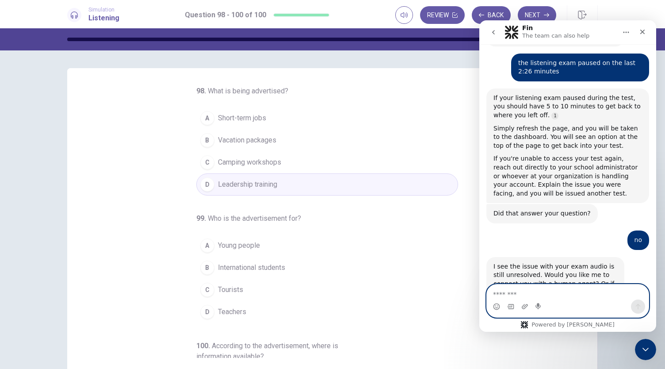
scroll to position [451, 0]
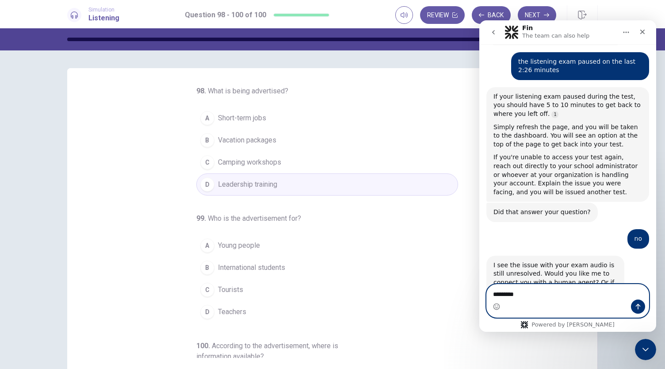
type textarea "**********"
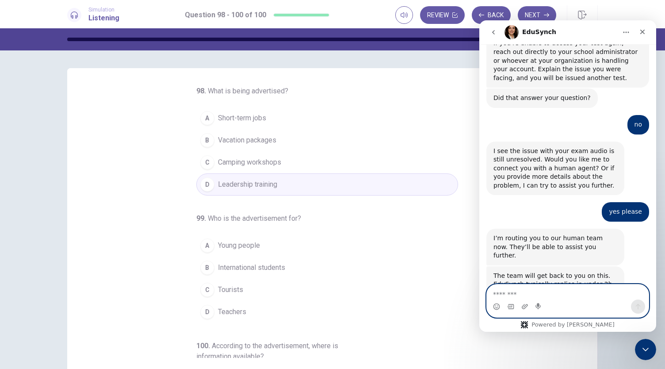
scroll to position [566, 0]
click at [412, 124] on button "A Short-term jobs" at bounding box center [327, 118] width 262 height 22
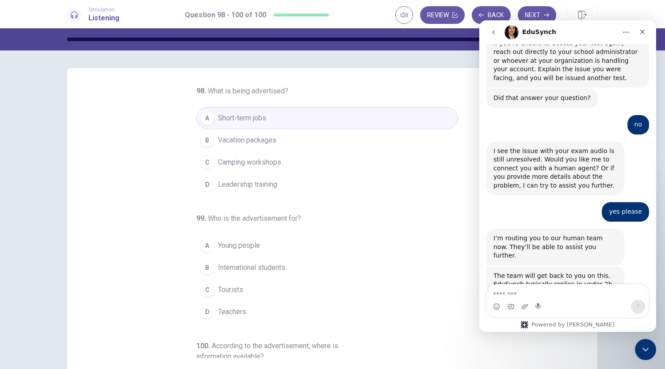
scroll to position [0, 0]
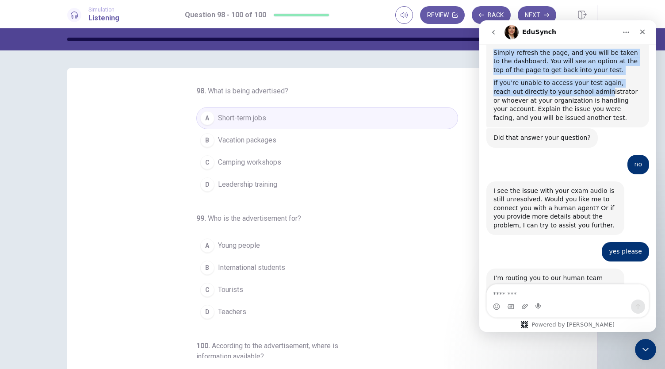
drag, startPoint x: 568, startPoint y: 31, endPoint x: 571, endPoint y: 44, distance: 13.7
click at [571, 44] on div "EduSynch Hi there 👋 ​ How can I help you? Fin • AI Agent • 2m ago Please provid…" at bounding box center [567, 175] width 177 height 311
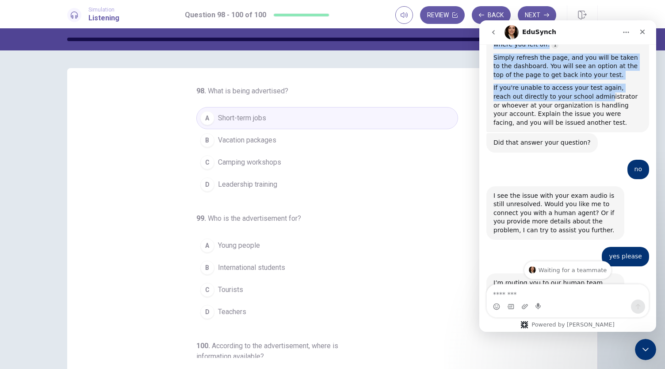
scroll to position [566, 0]
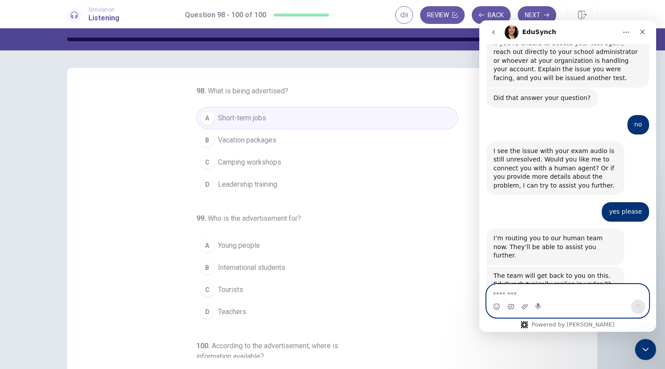
click at [521, 285] on textarea "Message…" at bounding box center [568, 291] width 162 height 15
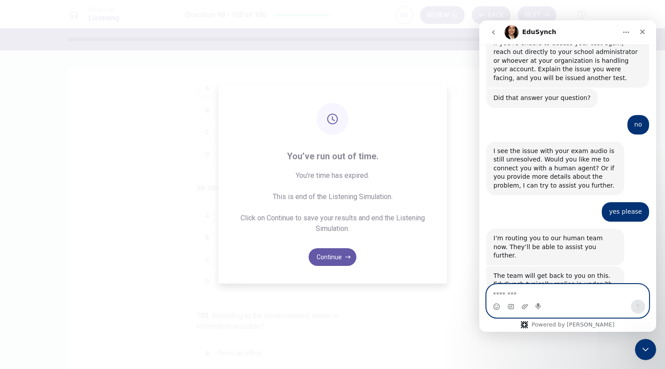
scroll to position [44, 0]
click at [339, 258] on button "Continue" at bounding box center [333, 257] width 48 height 18
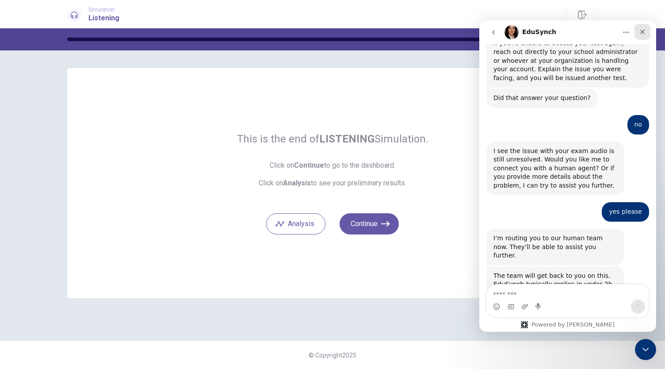
click at [640, 34] on icon "Close" at bounding box center [642, 31] width 7 height 7
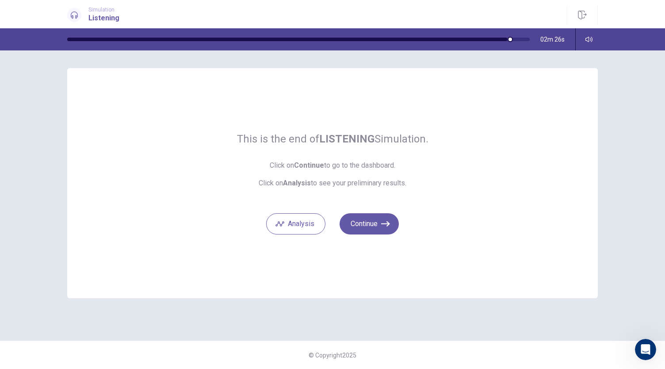
scroll to position [566, 0]
click at [380, 228] on button "Continue" at bounding box center [368, 223] width 59 height 21
